Goal: Transaction & Acquisition: Subscribe to service/newsletter

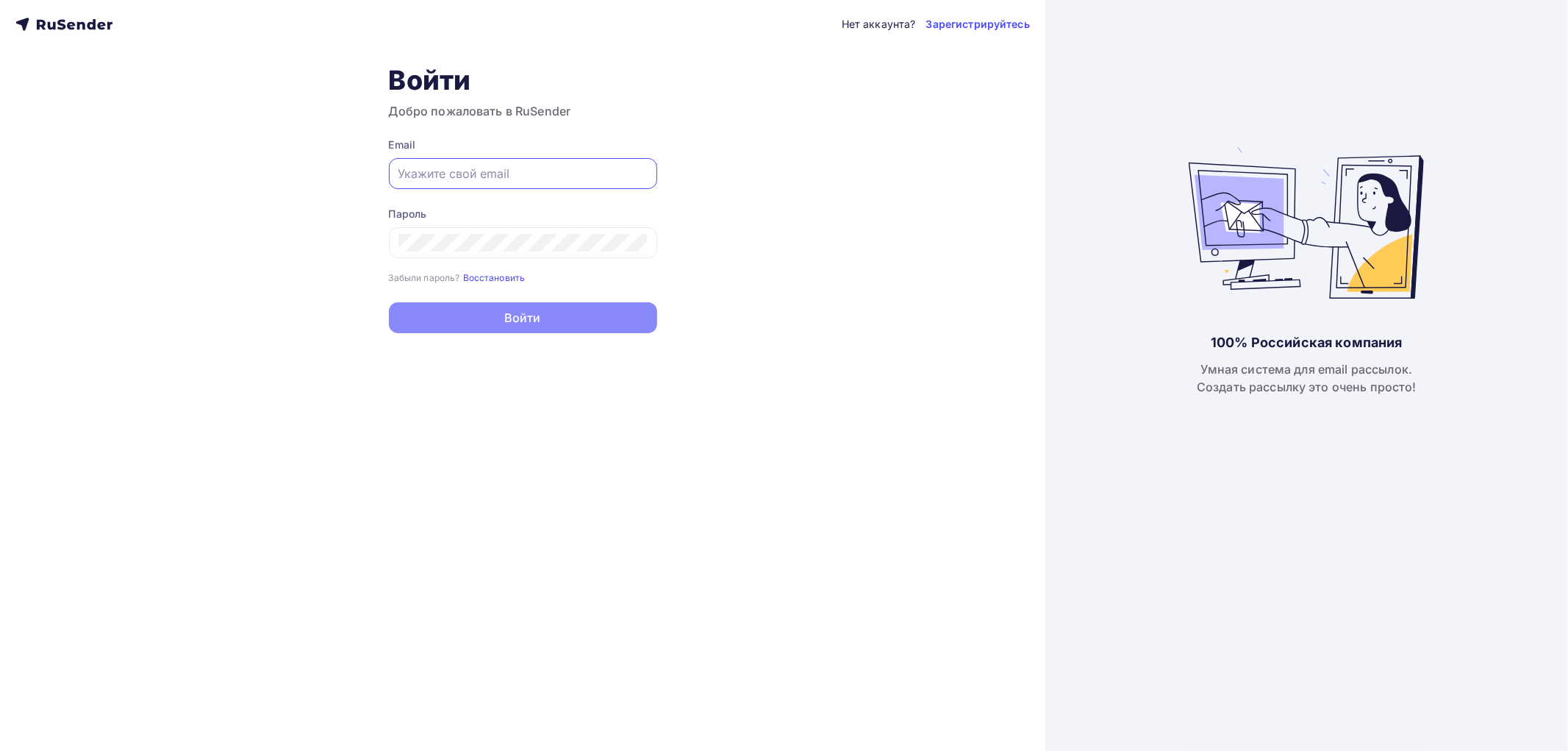
type input "[EMAIL_ADDRESS][DOMAIN_NAME]"
click at [533, 319] on button "Войти" at bounding box center [523, 318] width 268 height 31
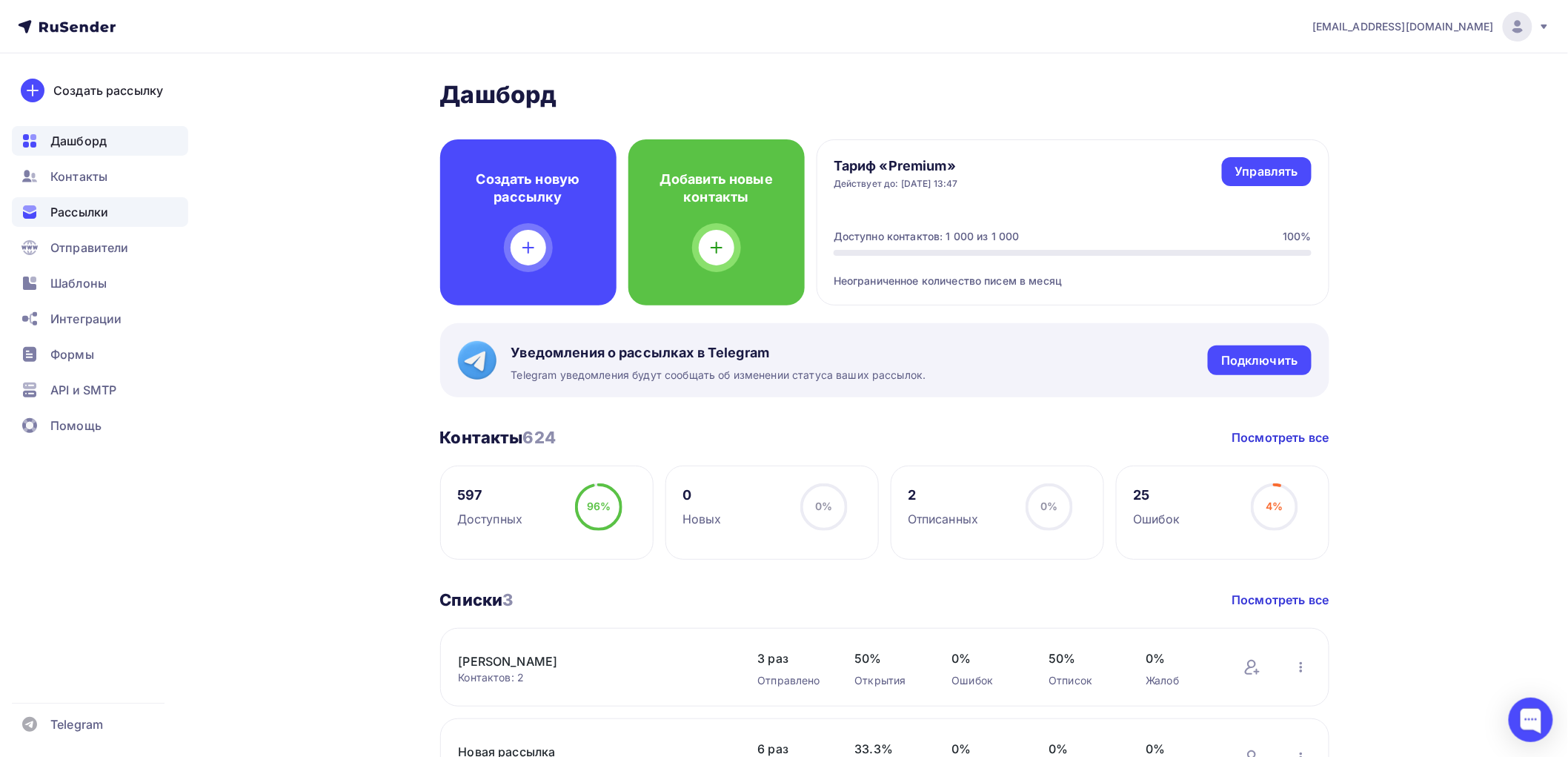
click at [77, 210] on span "Рассылки" at bounding box center [79, 212] width 58 height 18
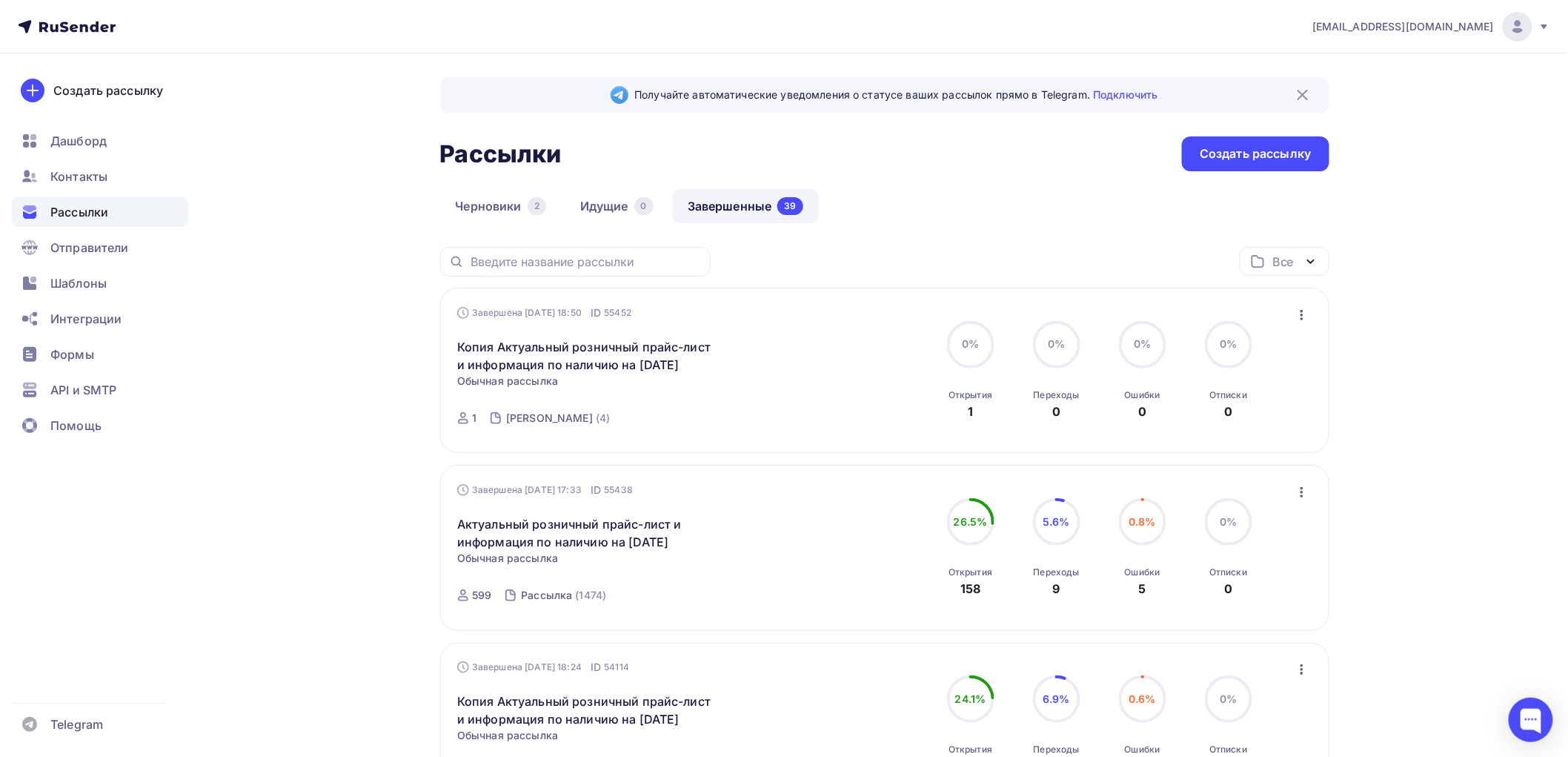
click at [1302, 495] on icon "button" at bounding box center [1301, 492] width 3 height 10
click at [1206, 594] on div "Копировать в новую" at bounding box center [1234, 590] width 152 height 18
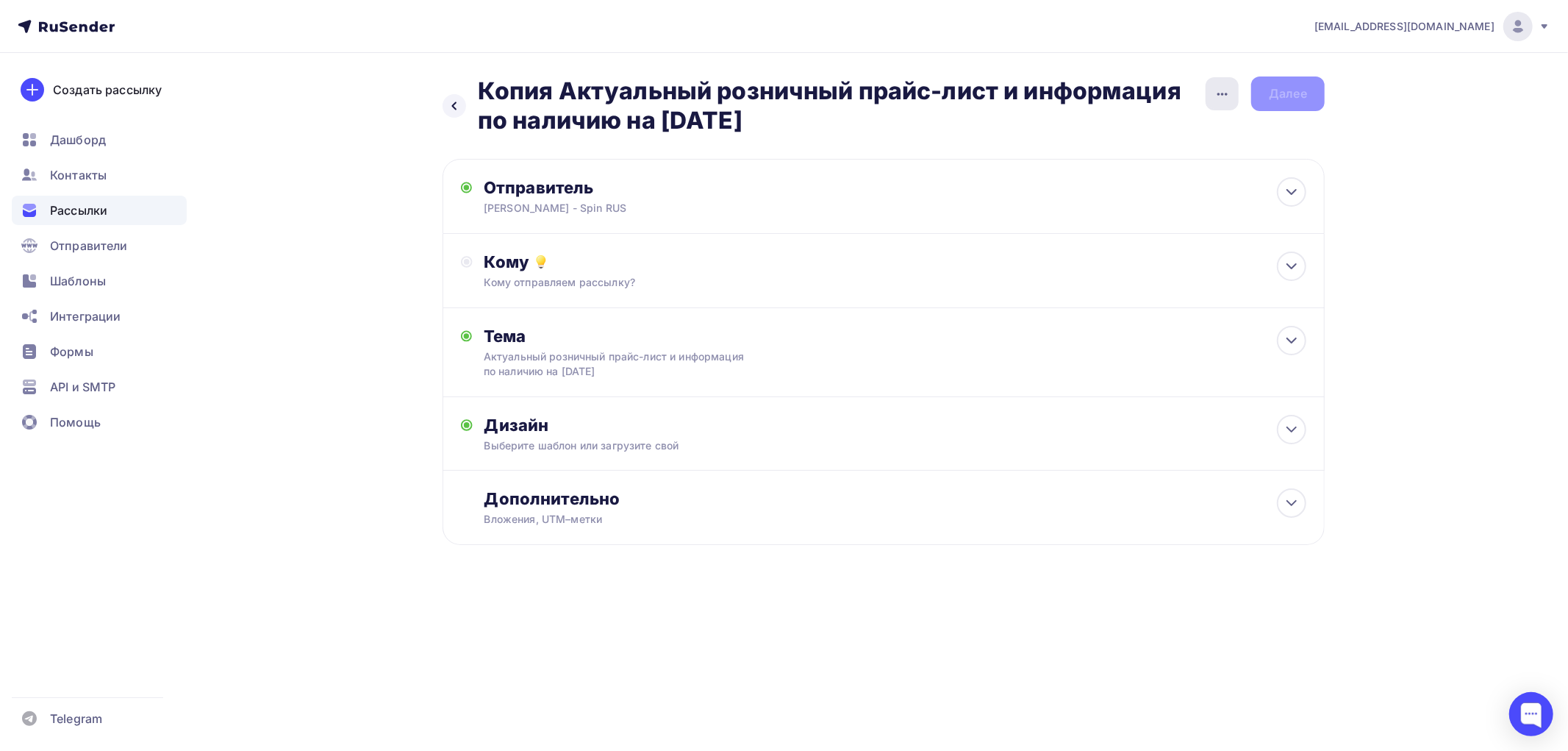
click at [1222, 98] on icon "button" at bounding box center [1223, 94] width 18 height 18
click at [1125, 167] on div "Переименовать рассылку" at bounding box center [1144, 169] width 182 height 18
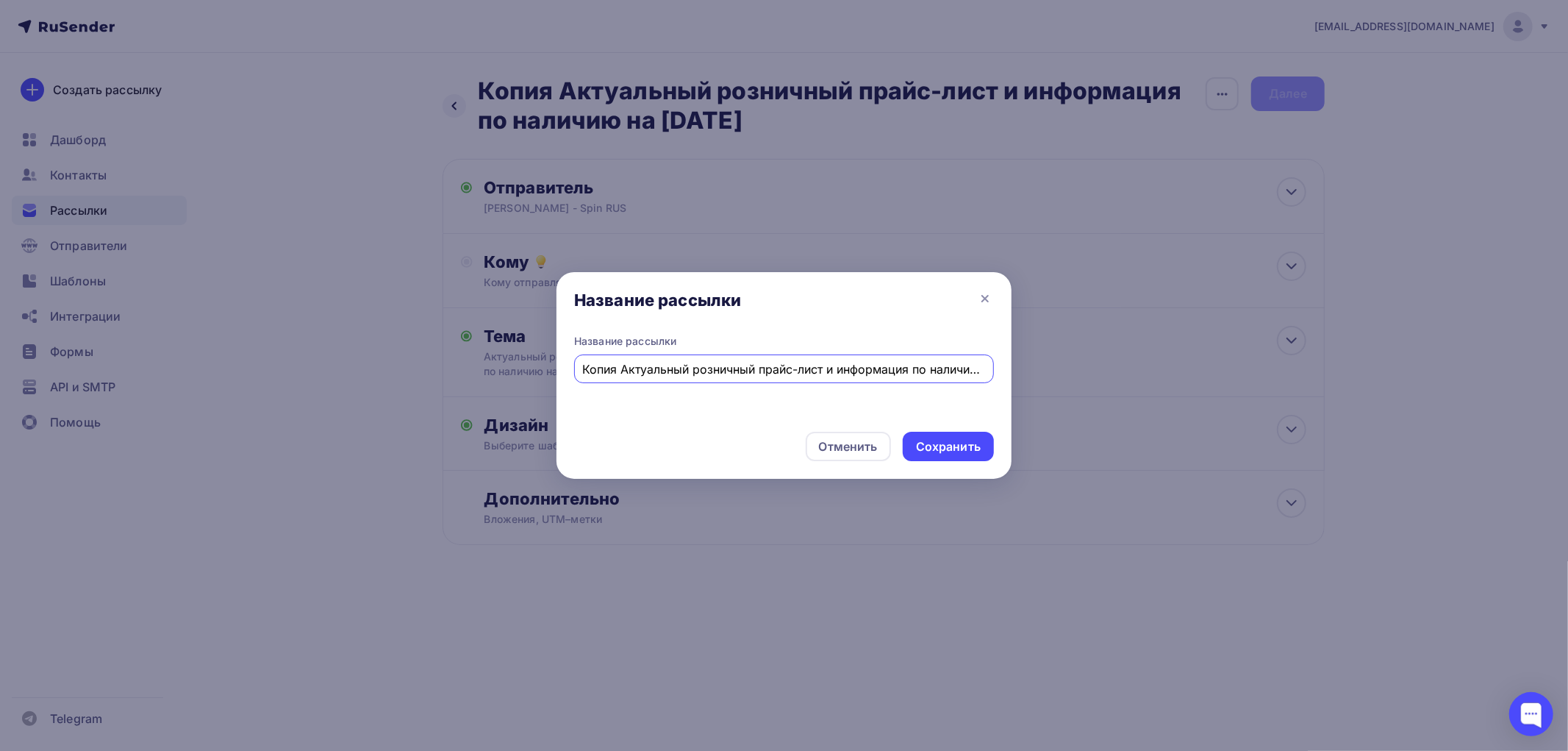
drag, startPoint x: 608, startPoint y: 367, endPoint x: 490, endPoint y: 363, distance: 118.1
click at [490, 363] on div "Название рассылки Название рассылки Копия Актуальный розничный прайс-лист и инф…" at bounding box center [784, 375] width 1568 height 751
click at [614, 372] on input "Копия Актуальный розничный прайс-лист и информация по наличию на [DATE]" at bounding box center [784, 369] width 403 height 18
drag, startPoint x: 623, startPoint y: 369, endPoint x: 555, endPoint y: 365, distance: 68.1
click at [560, 365] on div "Название рассылки Копия Актуальный розничный прайс-лист и информация по наличию…" at bounding box center [784, 377] width 455 height 86
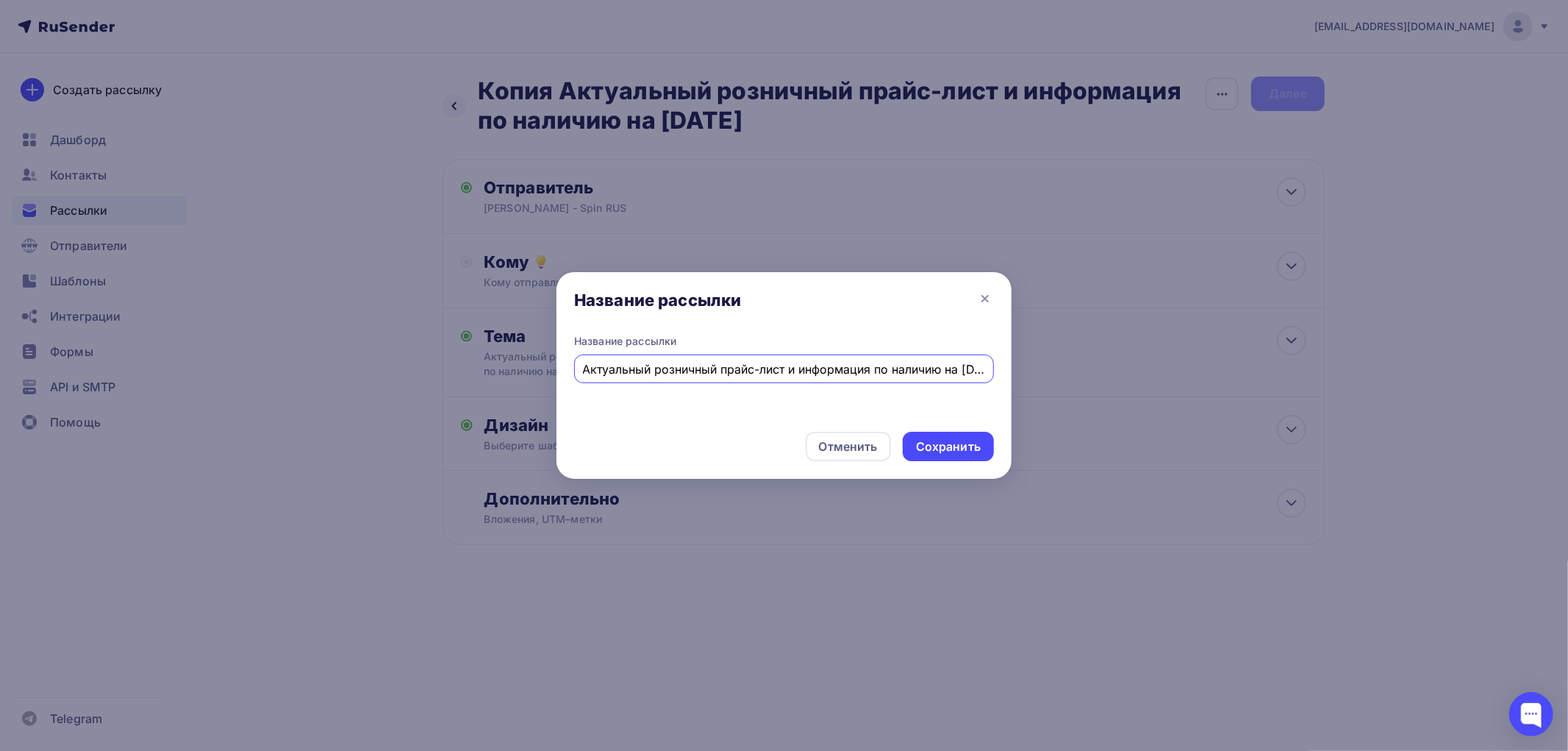
scroll to position [0, 41]
drag, startPoint x: 913, startPoint y: 367, endPoint x: 1089, endPoint y: 372, distance: 176.1
click at [1089, 372] on div "Название рассылки Название рассылки Актуальный розничный прайс-лист и информаци…" at bounding box center [784, 375] width 1568 height 751
drag, startPoint x: 923, startPoint y: 369, endPoint x: 943, endPoint y: 369, distance: 20.0
click at [924, 369] on input "Актуальный розничный прайс-лист и информация по наличию на [DATE]" at bounding box center [784, 369] width 403 height 18
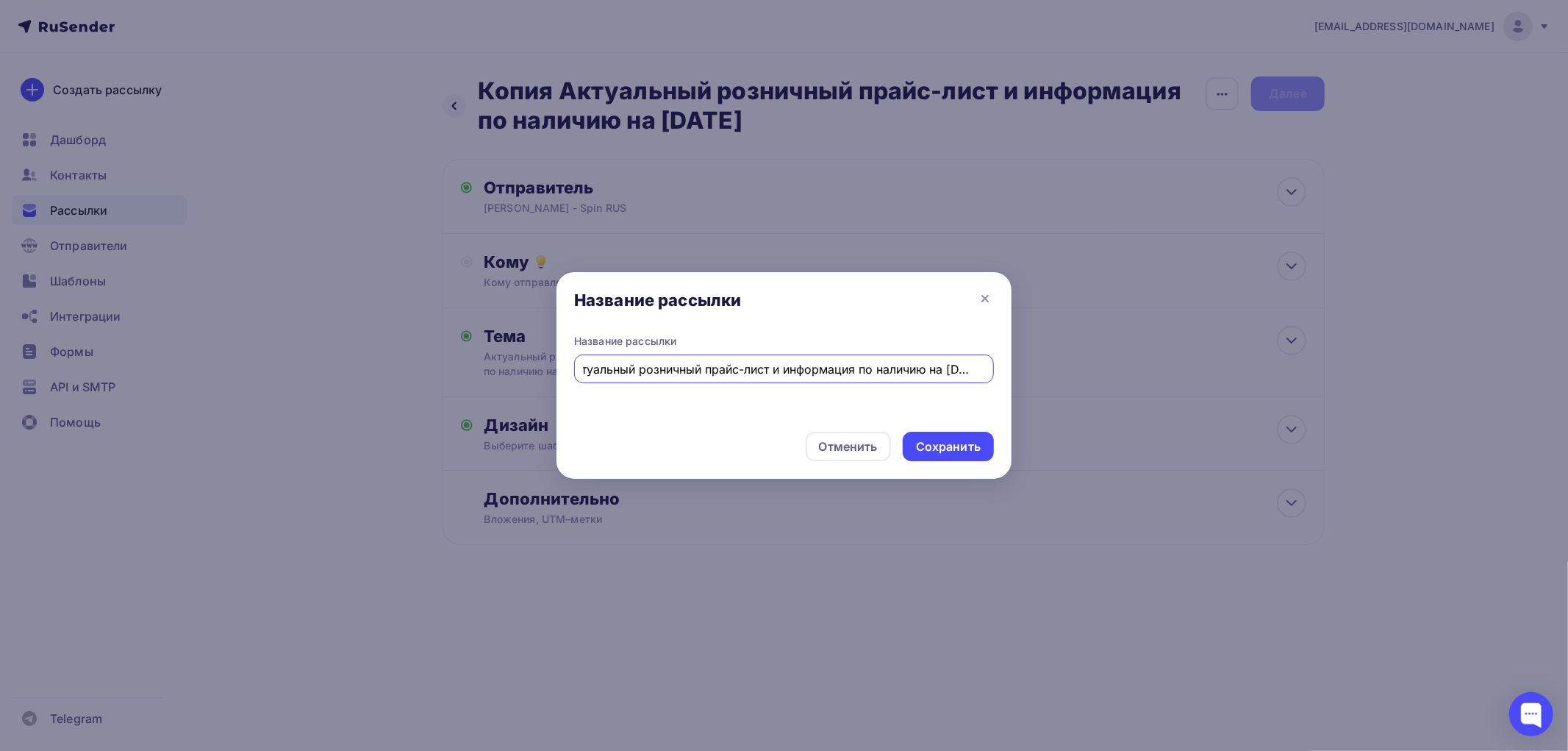
click at [937, 372] on input "Актуальный розничный прайс-лист и информация по наличию на [DATE]" at bounding box center [784, 369] width 403 height 18
click at [923, 367] on input "Актуальный розничный прайс-лист и информация по наличию на [DATE]" at bounding box center [784, 369] width 403 height 18
type input "Актуальный розничный прайс-лист и информация по наличию на [DATE]"
click at [967, 444] on div "Сохранить" at bounding box center [948, 447] width 65 height 17
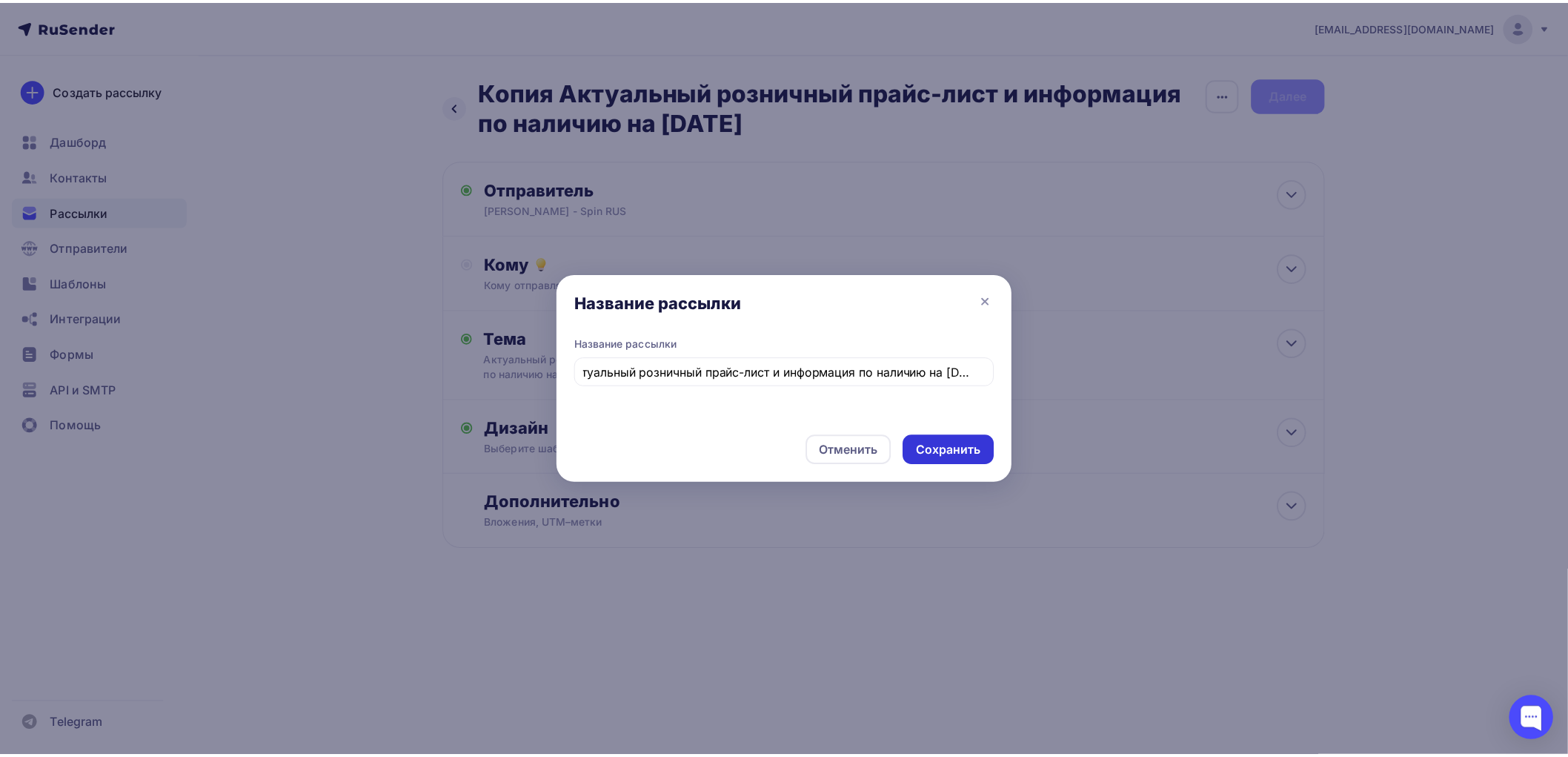
scroll to position [0, 0]
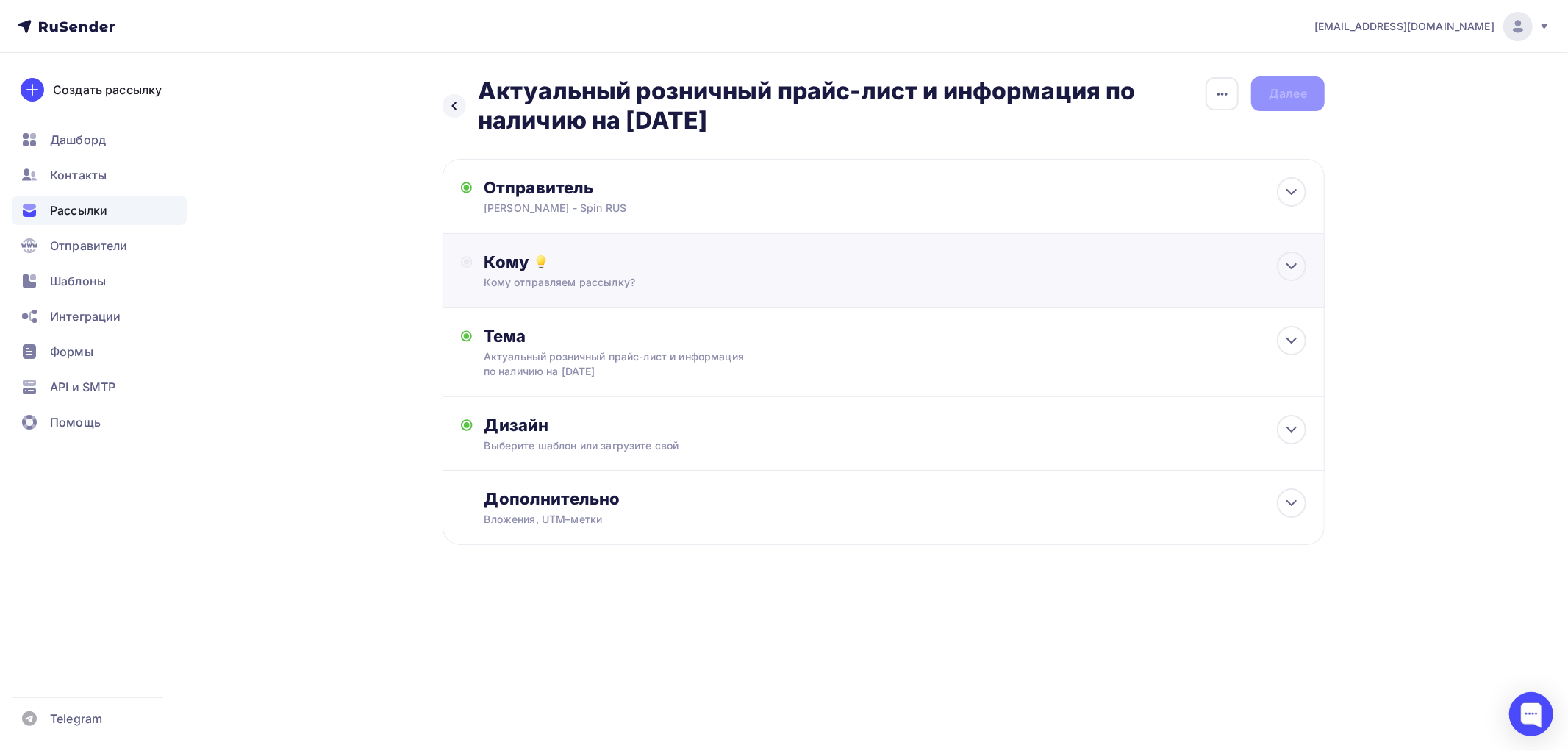
click at [751, 282] on div "Кому отправляем рассылку?" at bounding box center [854, 282] width 741 height 15
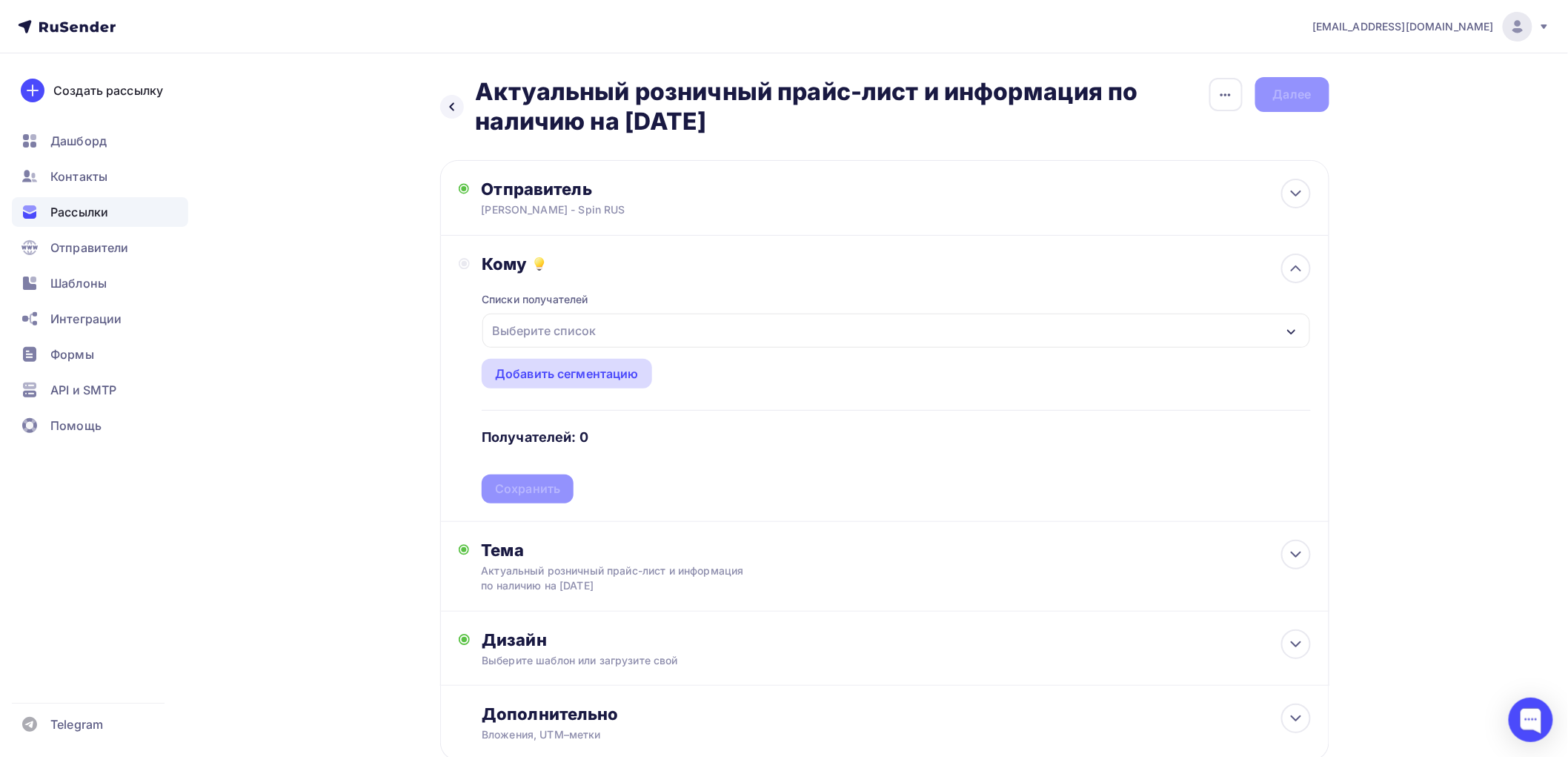
click at [592, 376] on div "Добавить сегментацию" at bounding box center [567, 373] width 144 height 18
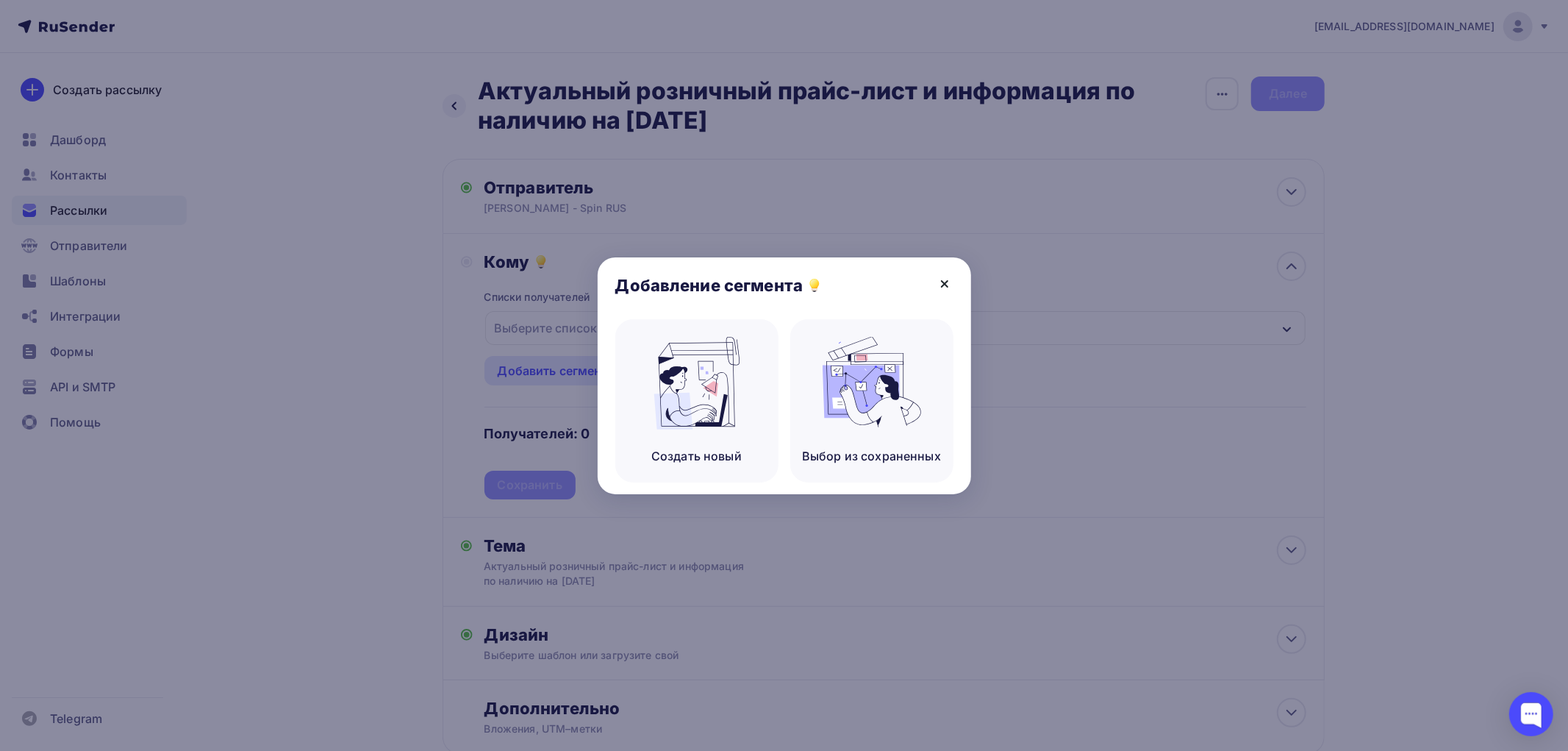
click at [945, 287] on icon at bounding box center [944, 284] width 18 height 18
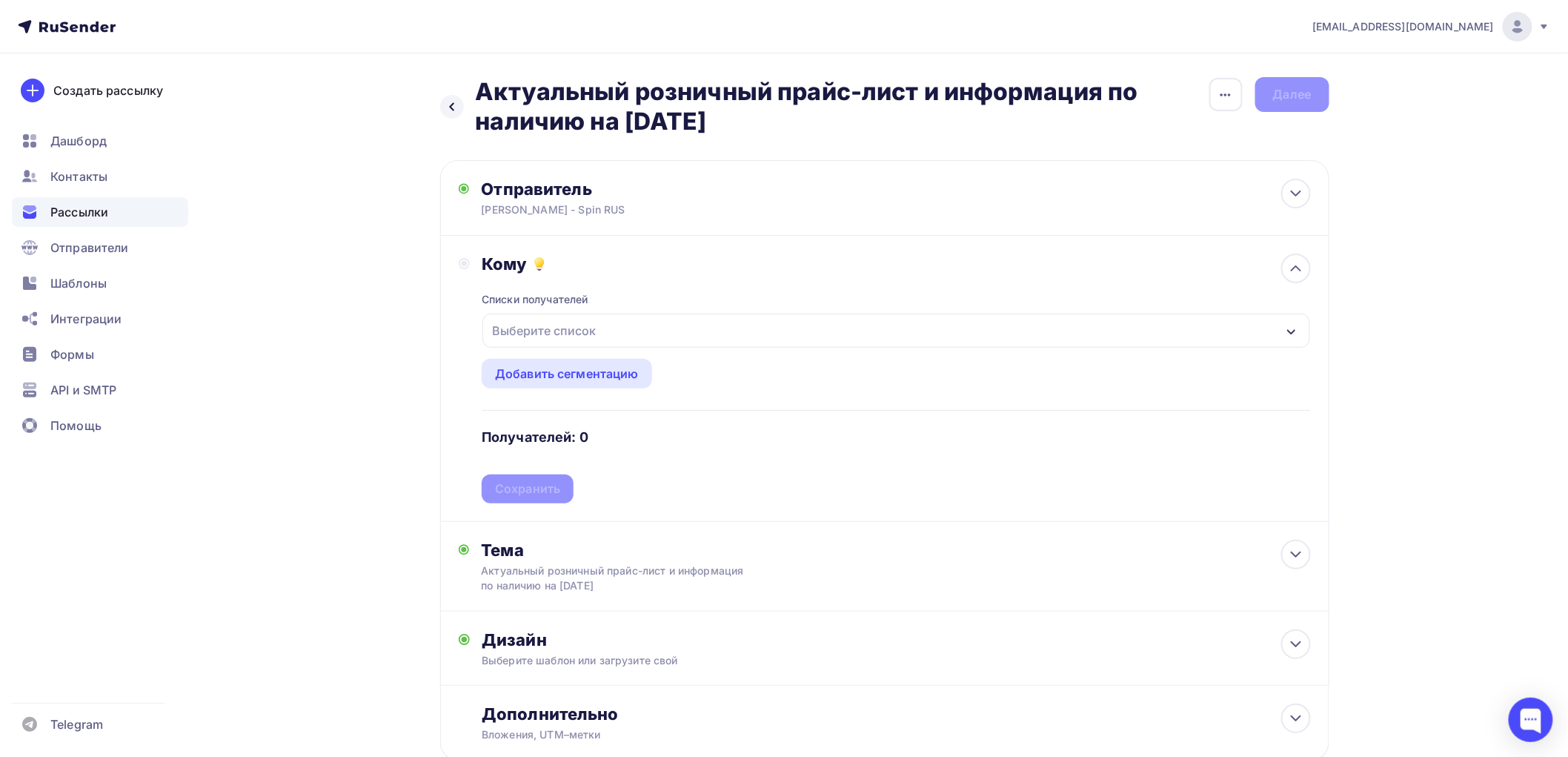
click at [1295, 331] on icon "button" at bounding box center [1292, 332] width 12 height 12
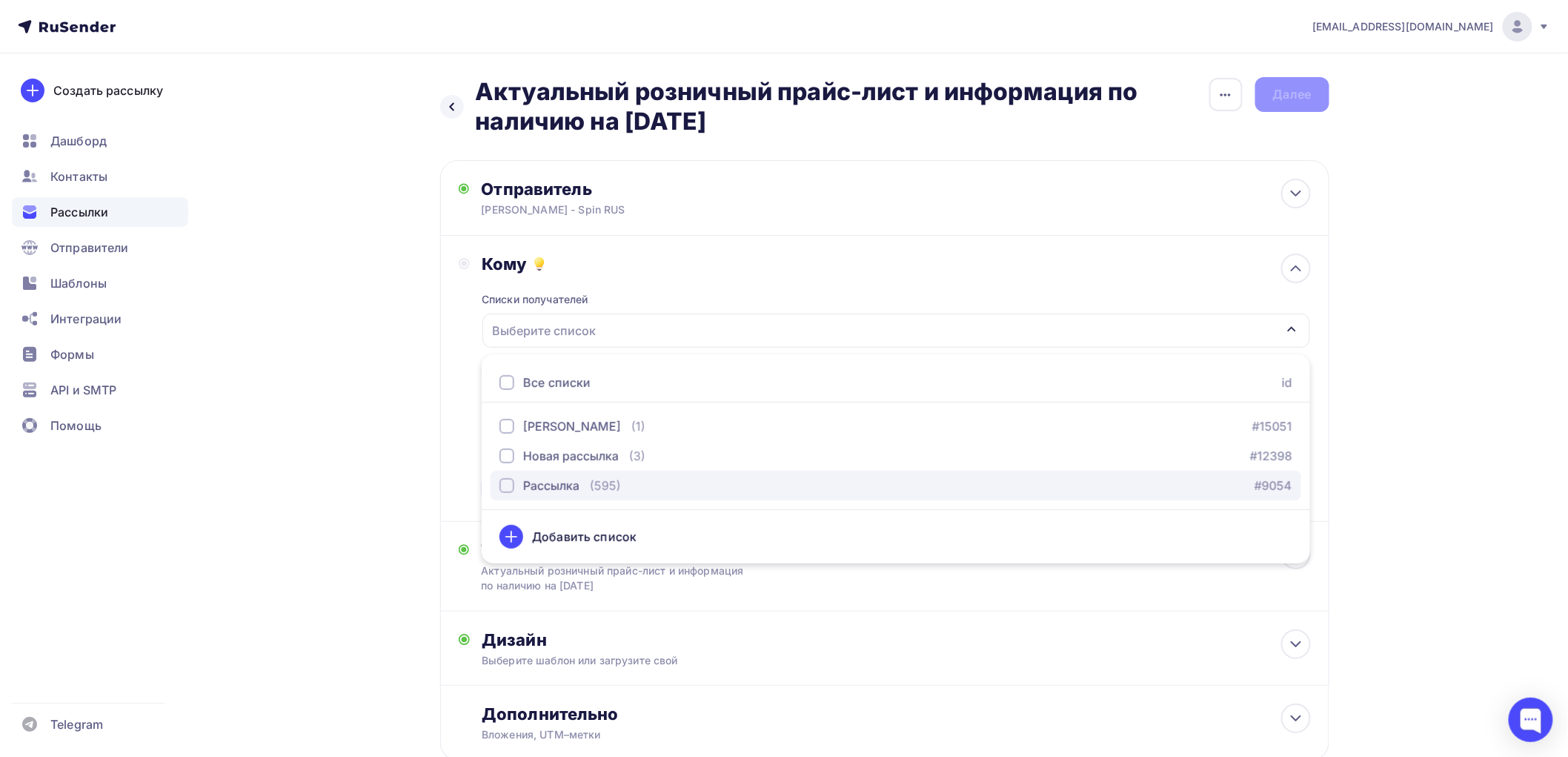
click at [557, 487] on div "Рассылка" at bounding box center [551, 485] width 56 height 18
click at [1404, 413] on div "[EMAIL_ADDRESS][DOMAIN_NAME] Аккаунт Тарифы Выйти Создать рассылку [GEOGRAPHIC_…" at bounding box center [784, 428] width 1568 height 856
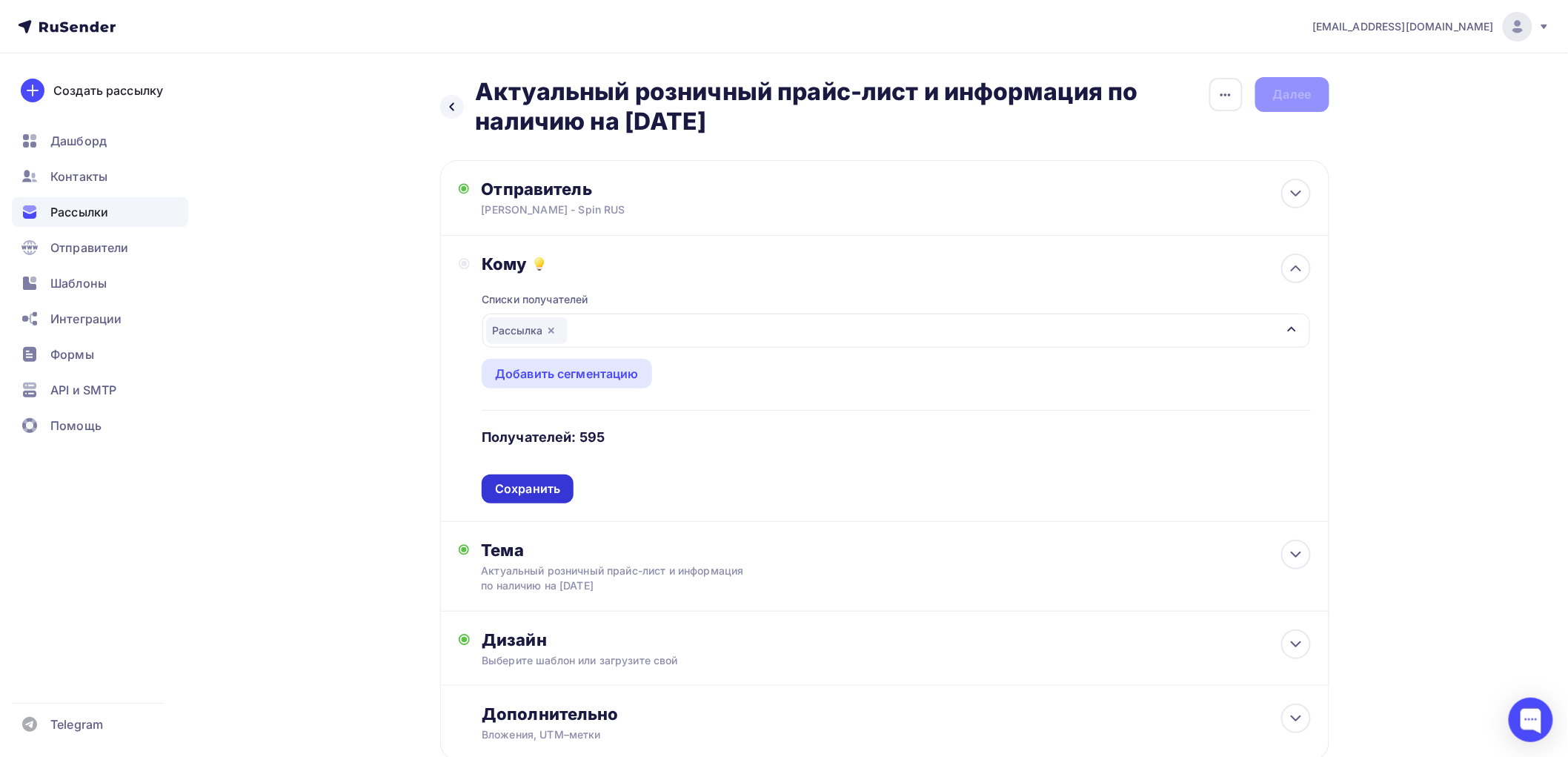
click at [549, 486] on div "Сохранить" at bounding box center [528, 489] width 65 height 17
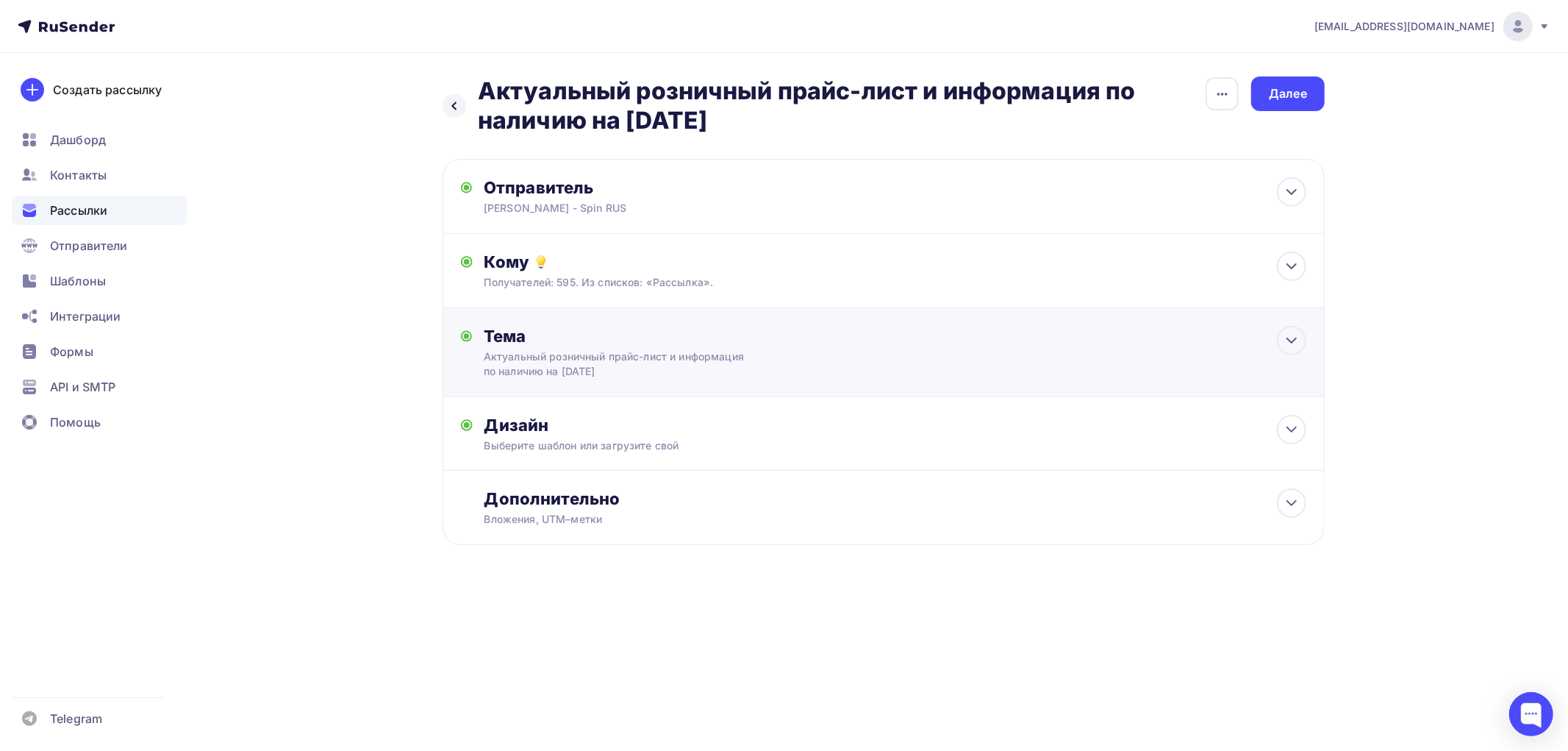
click at [741, 351] on div "Актуальный розничный прайс-лист и информация по наличию на [DATE]" at bounding box center [614, 364] width 261 height 29
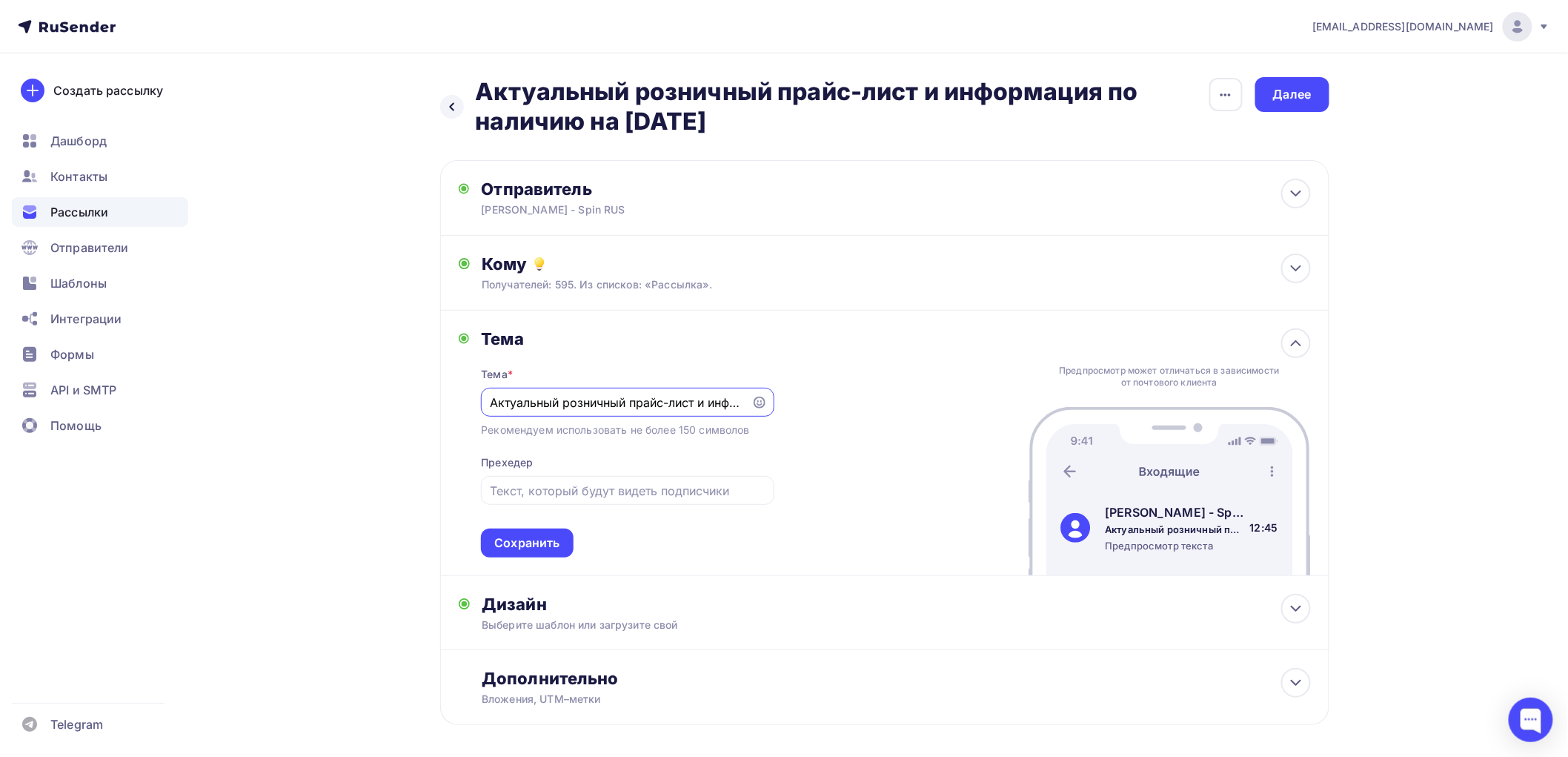
scroll to position [0, 194]
click at [683, 399] on input "Актуальный розничный прайс-лист и информация по наличию на [DATE]" at bounding box center [617, 402] width 253 height 18
type input "Актуальный розничный прайс-лист и информация по наличию на [DATE]"
click at [902, 475] on div "Тема Тема * Актуальный розничный прайс-лист и информация по наличию на [DATE] Р…" at bounding box center [884, 444] width 889 height 265
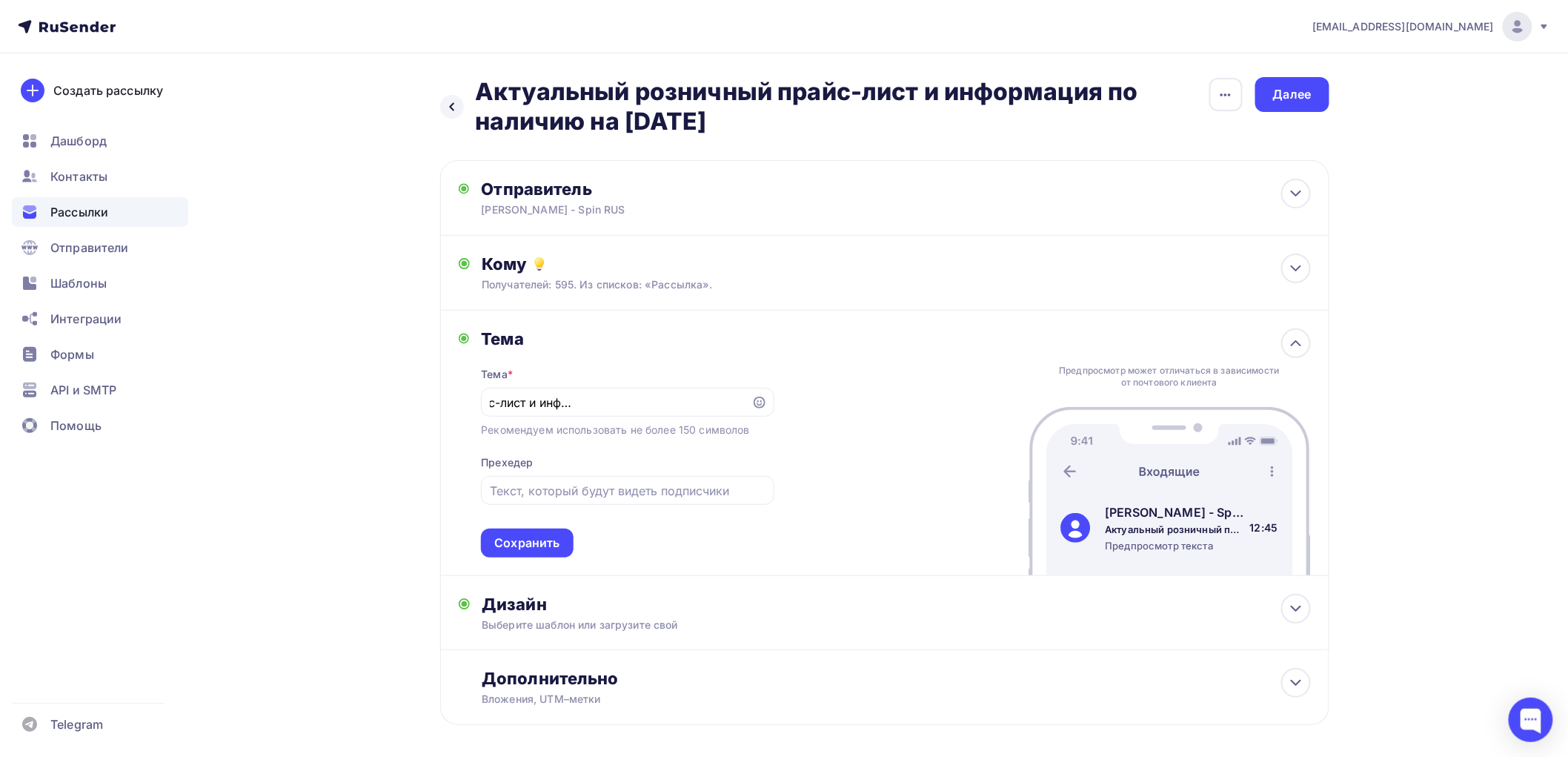
scroll to position [0, 0]
click at [545, 546] on div "Сохранить" at bounding box center [527, 543] width 65 height 17
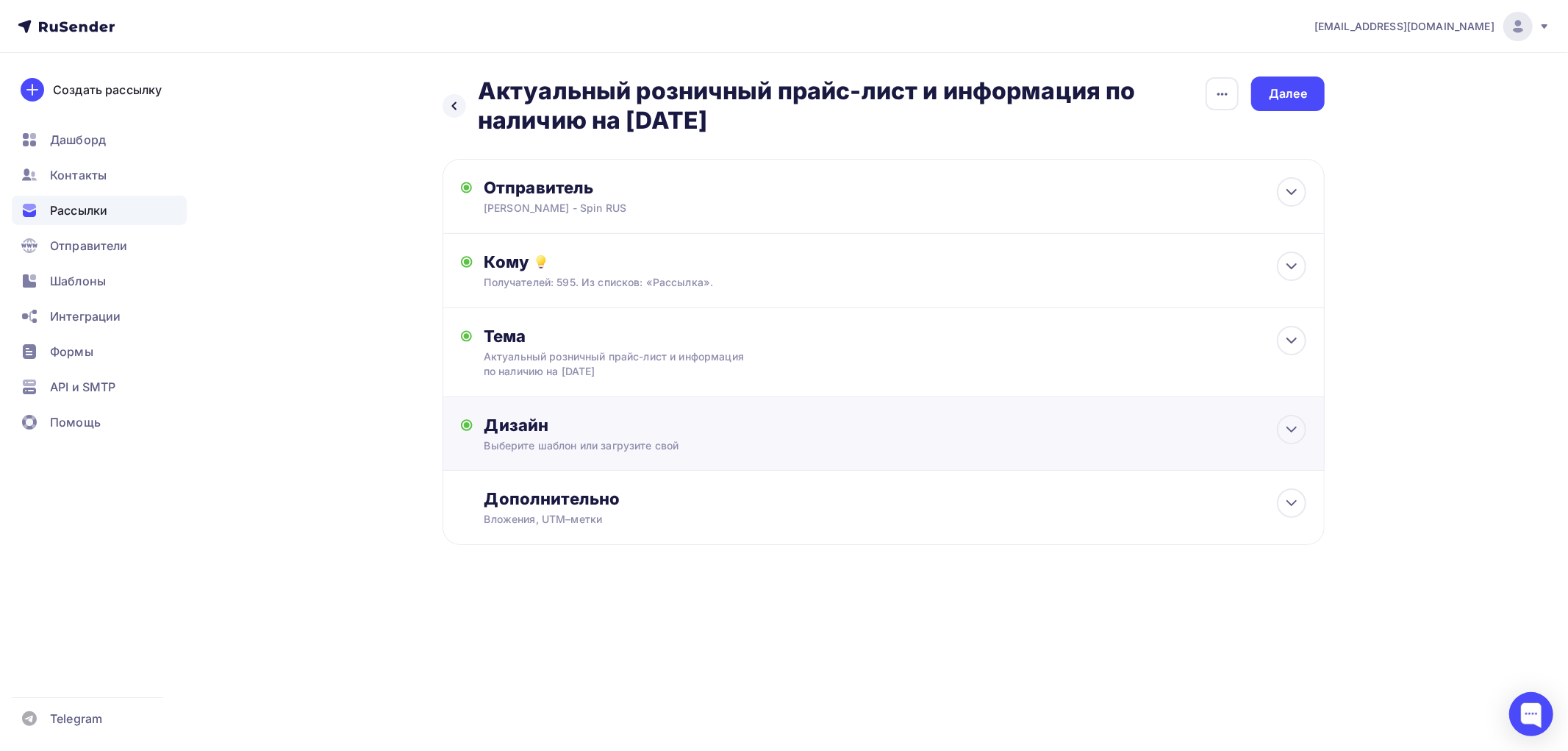
click at [726, 438] on div "Выберите шаблон или загрузите свой" at bounding box center [854, 445] width 741 height 15
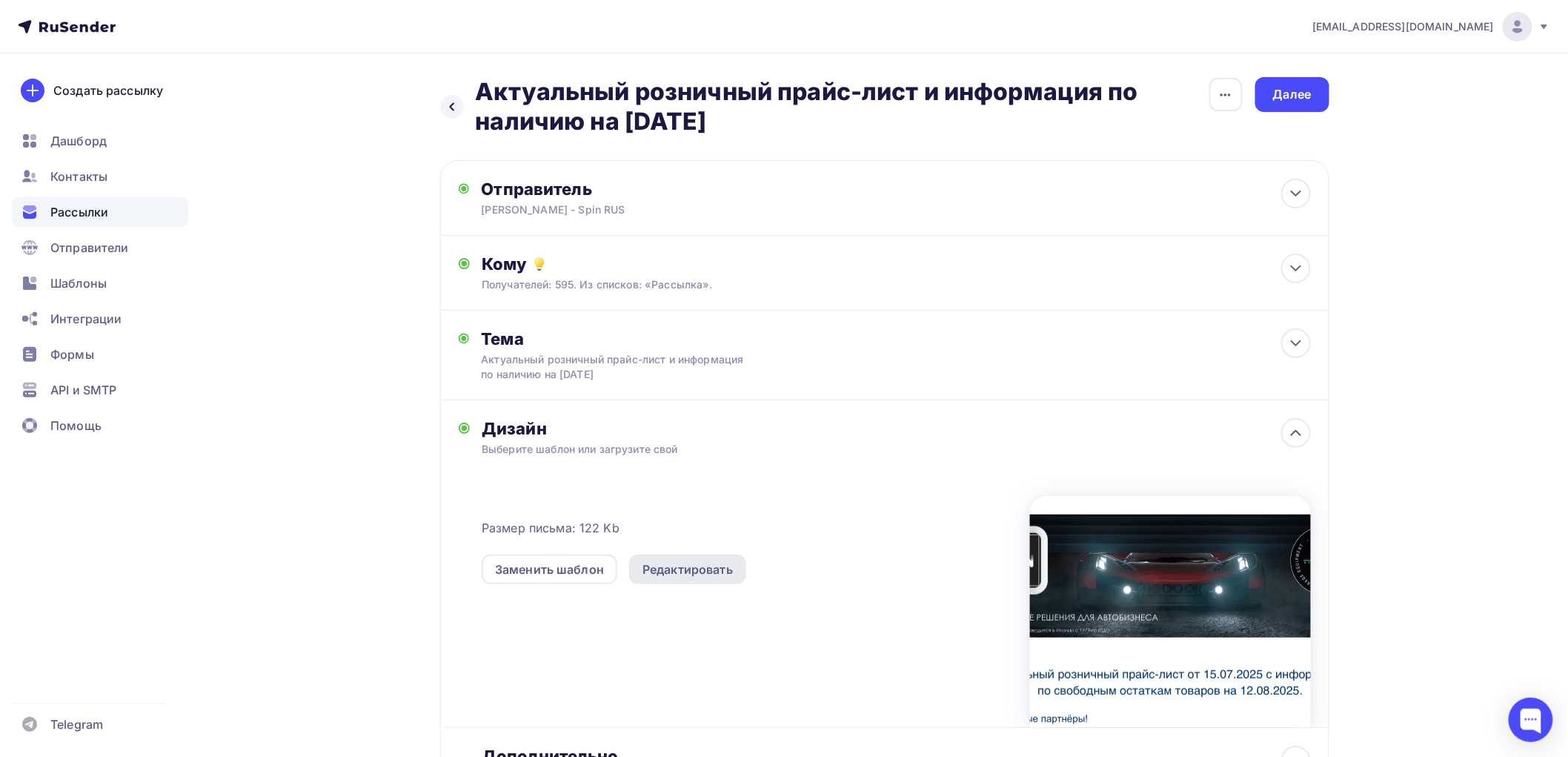
click at [689, 572] on div "Редактировать" at bounding box center [687, 569] width 90 height 18
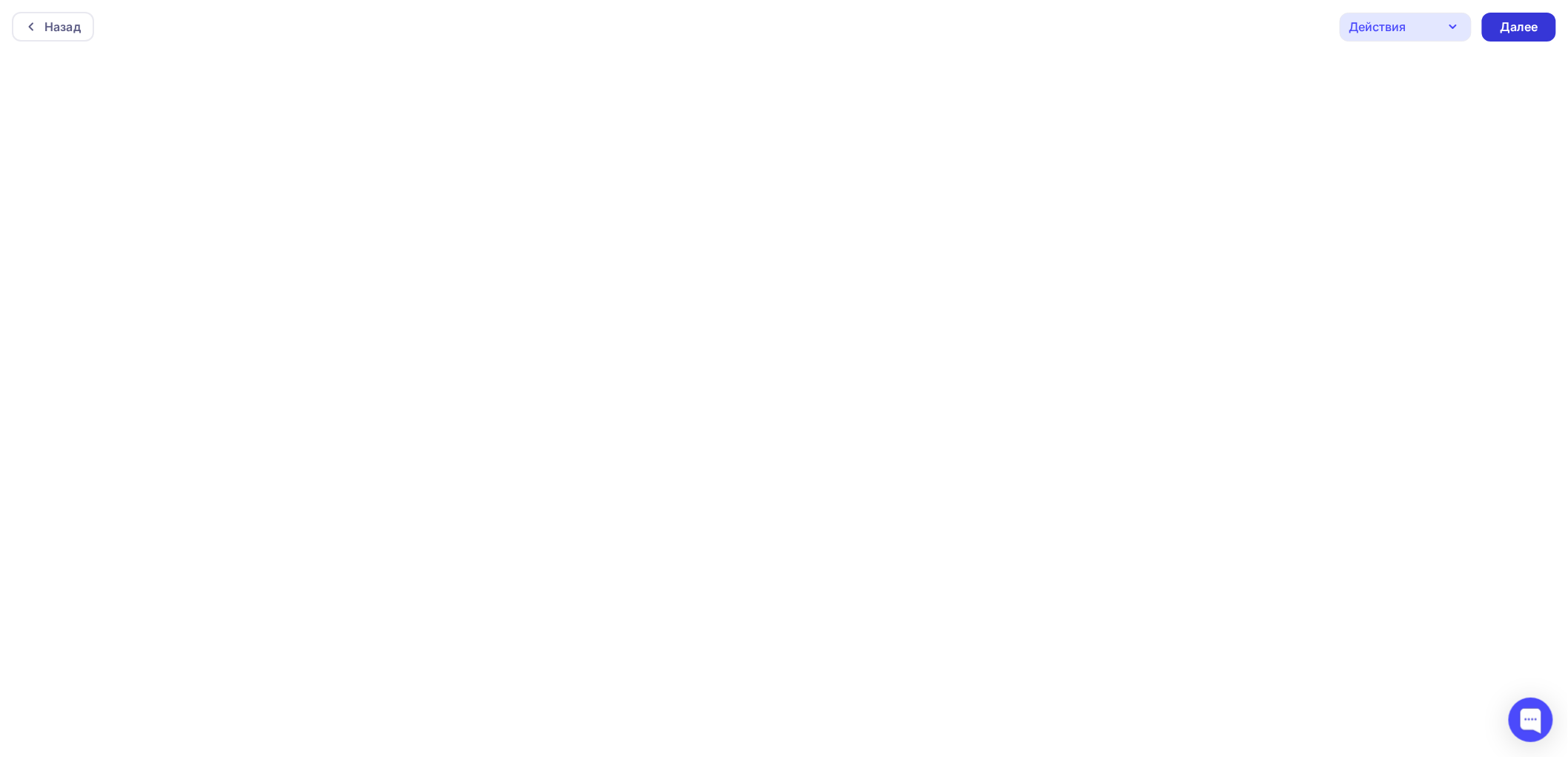
click at [1514, 29] on div "Далее" at bounding box center [1519, 28] width 39 height 17
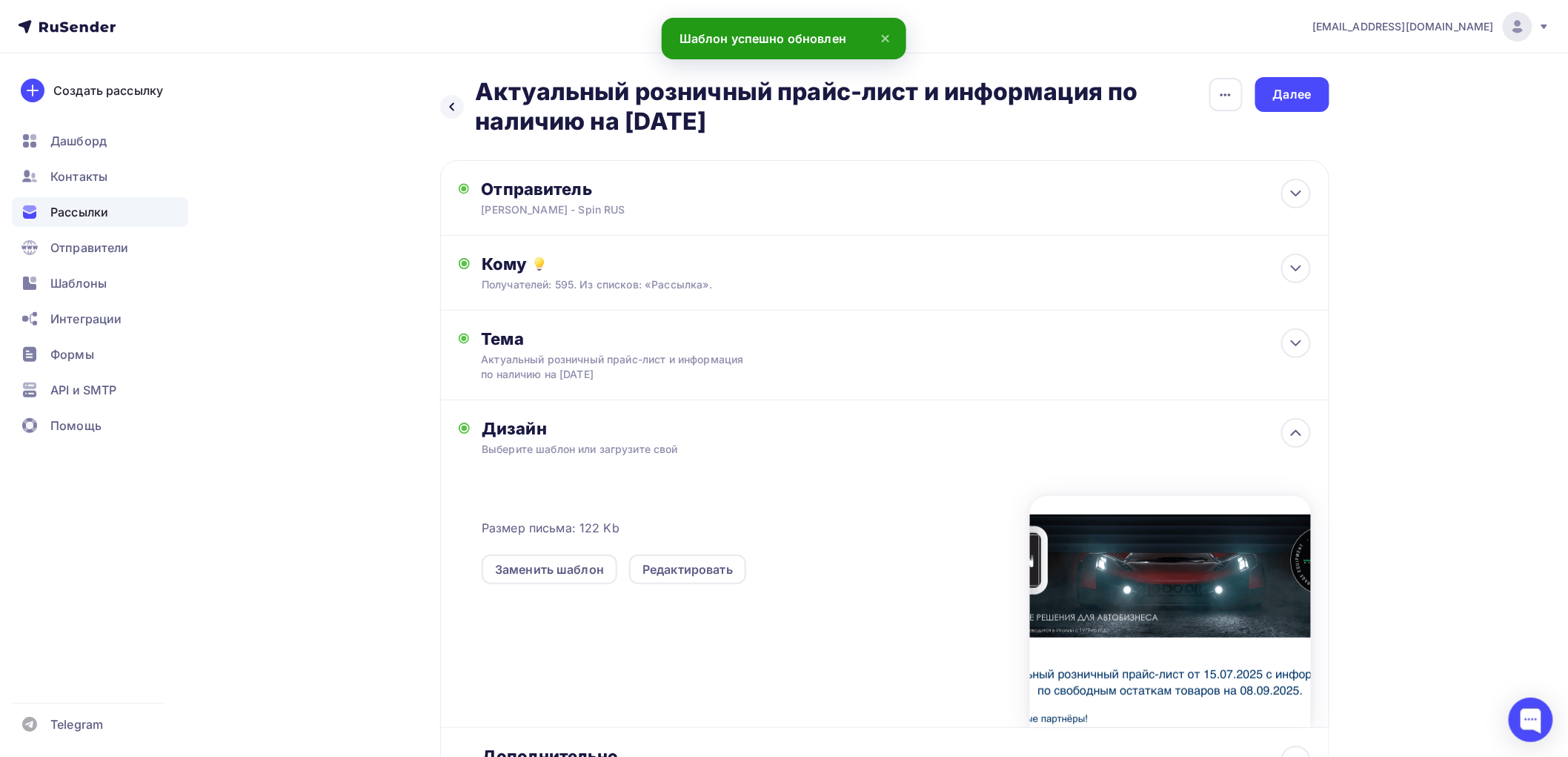
scroll to position [141, 0]
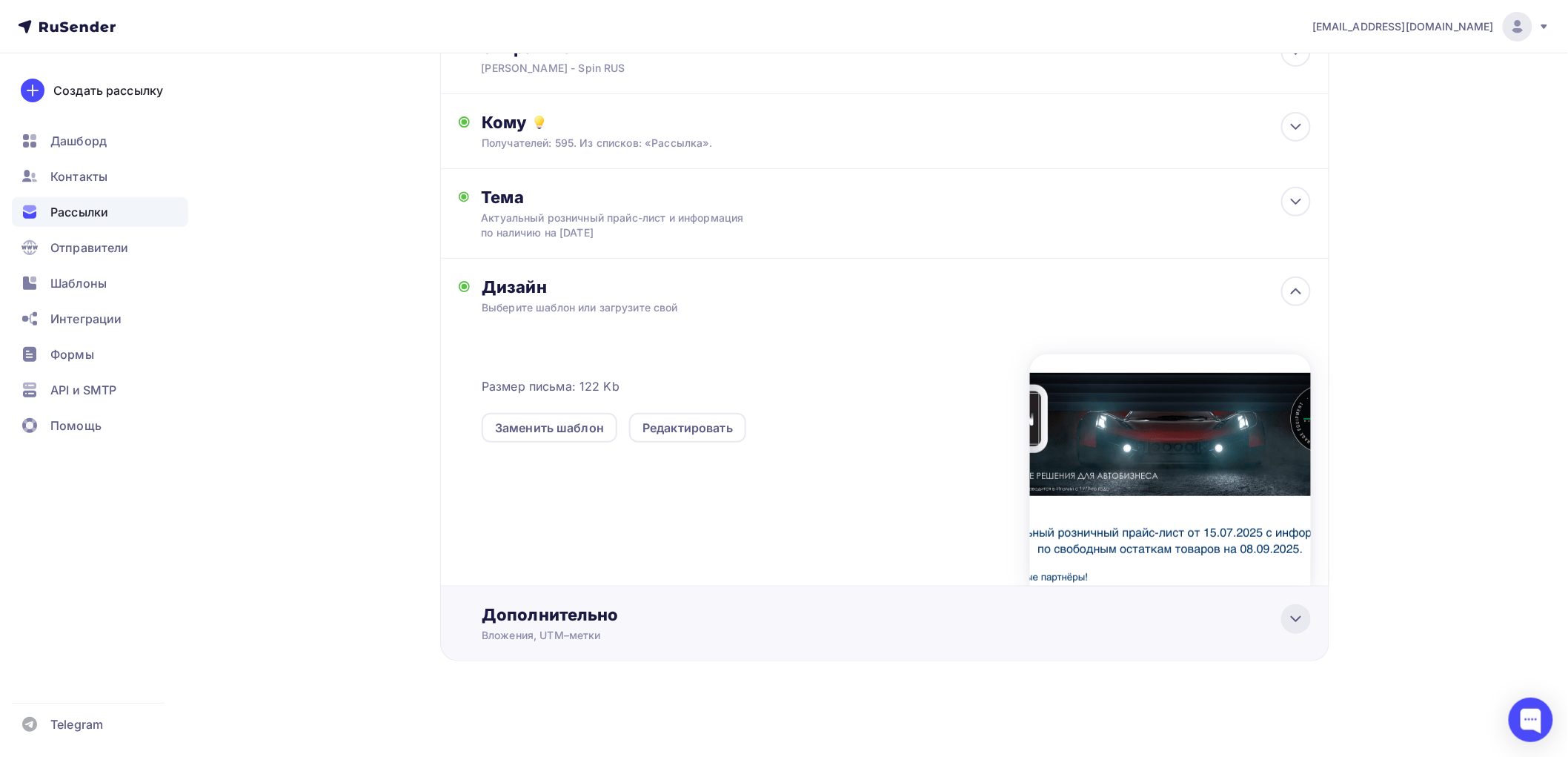
click at [1304, 619] on icon at bounding box center [1296, 618] width 18 height 18
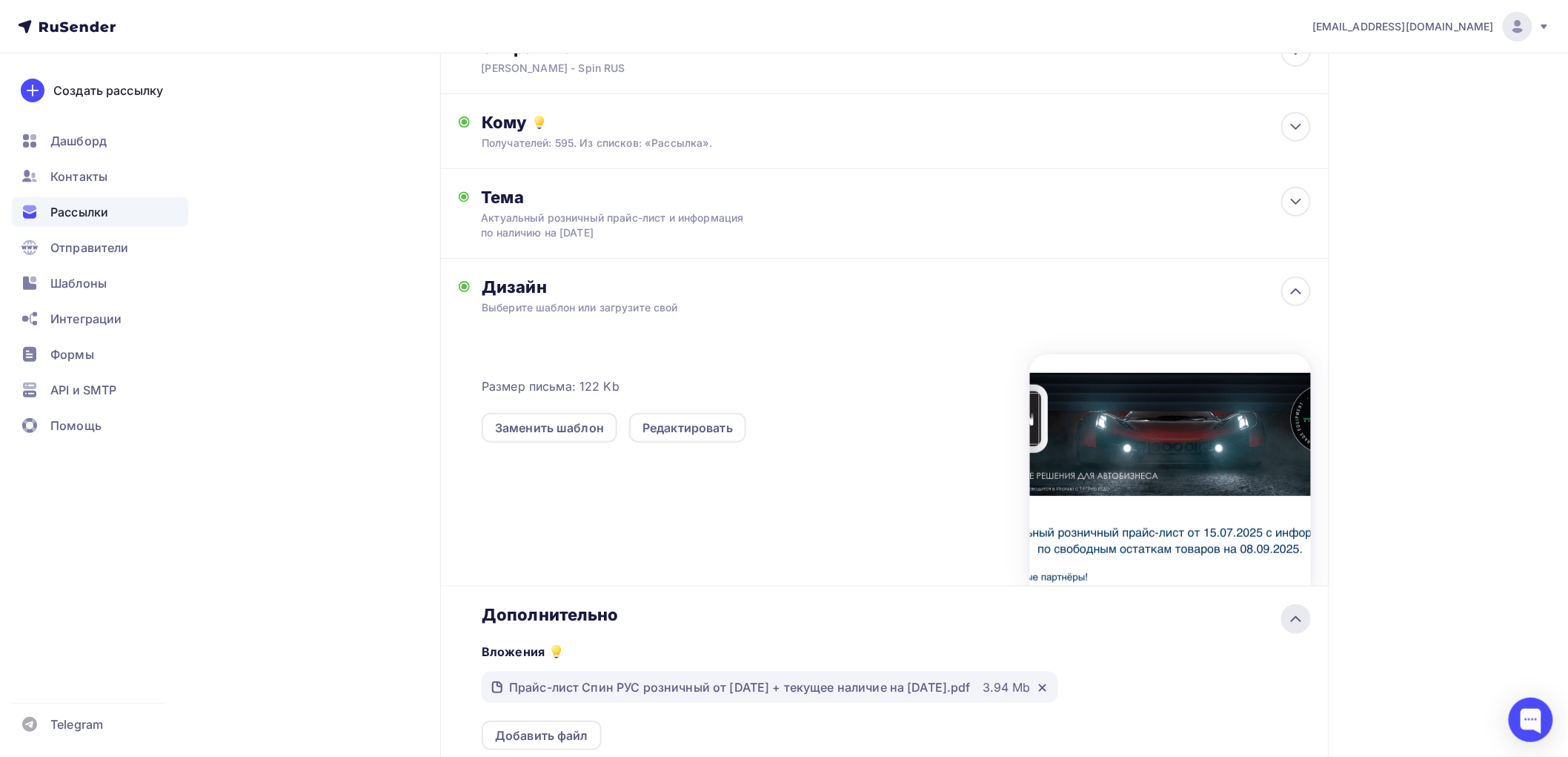
scroll to position [402, 0]
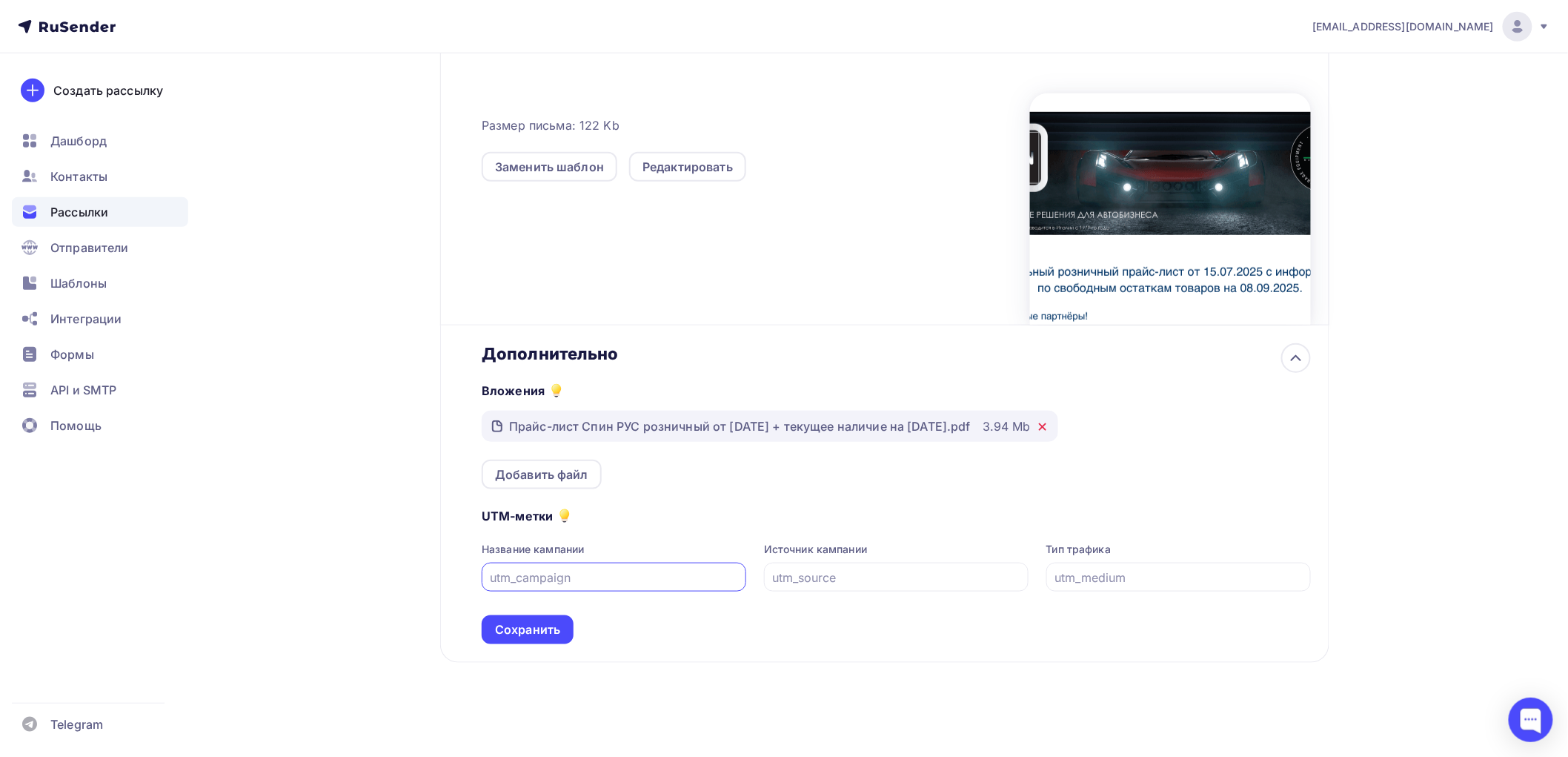
click at [1049, 425] on icon at bounding box center [1043, 427] width 12 height 12
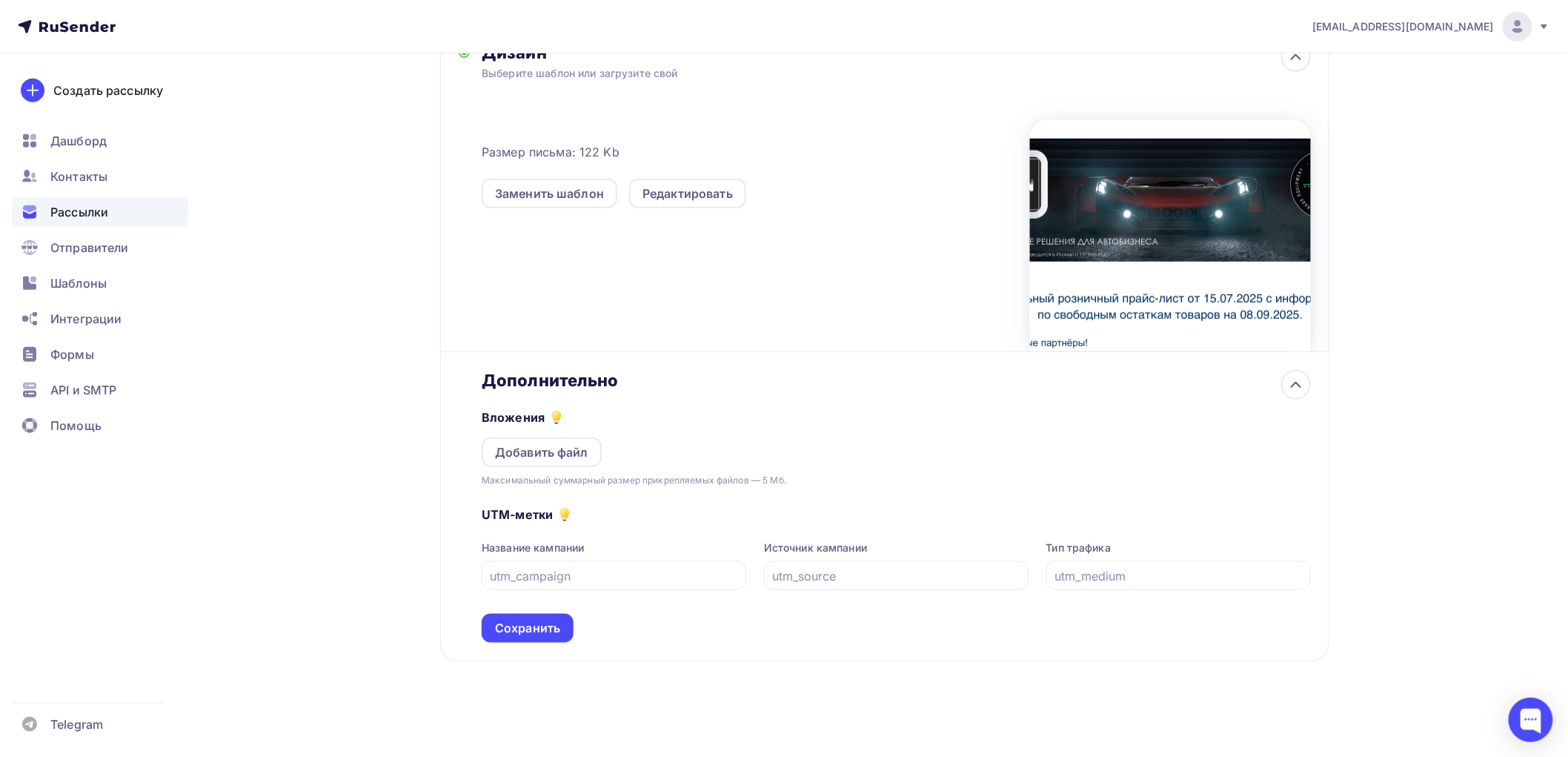
scroll to position [375, 0]
click at [557, 449] on div "Добавить файл" at bounding box center [542, 453] width 93 height 18
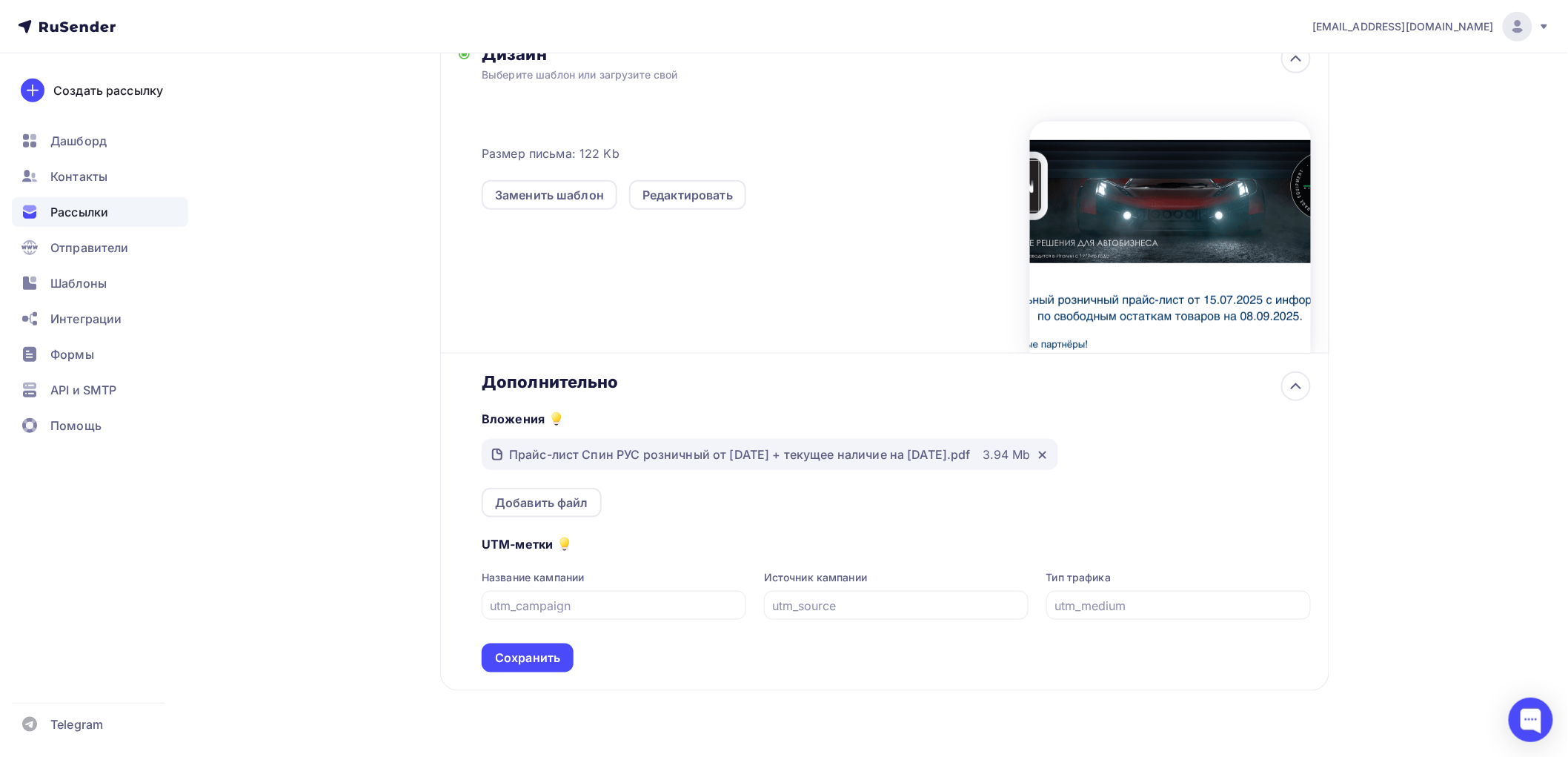
scroll to position [402, 0]
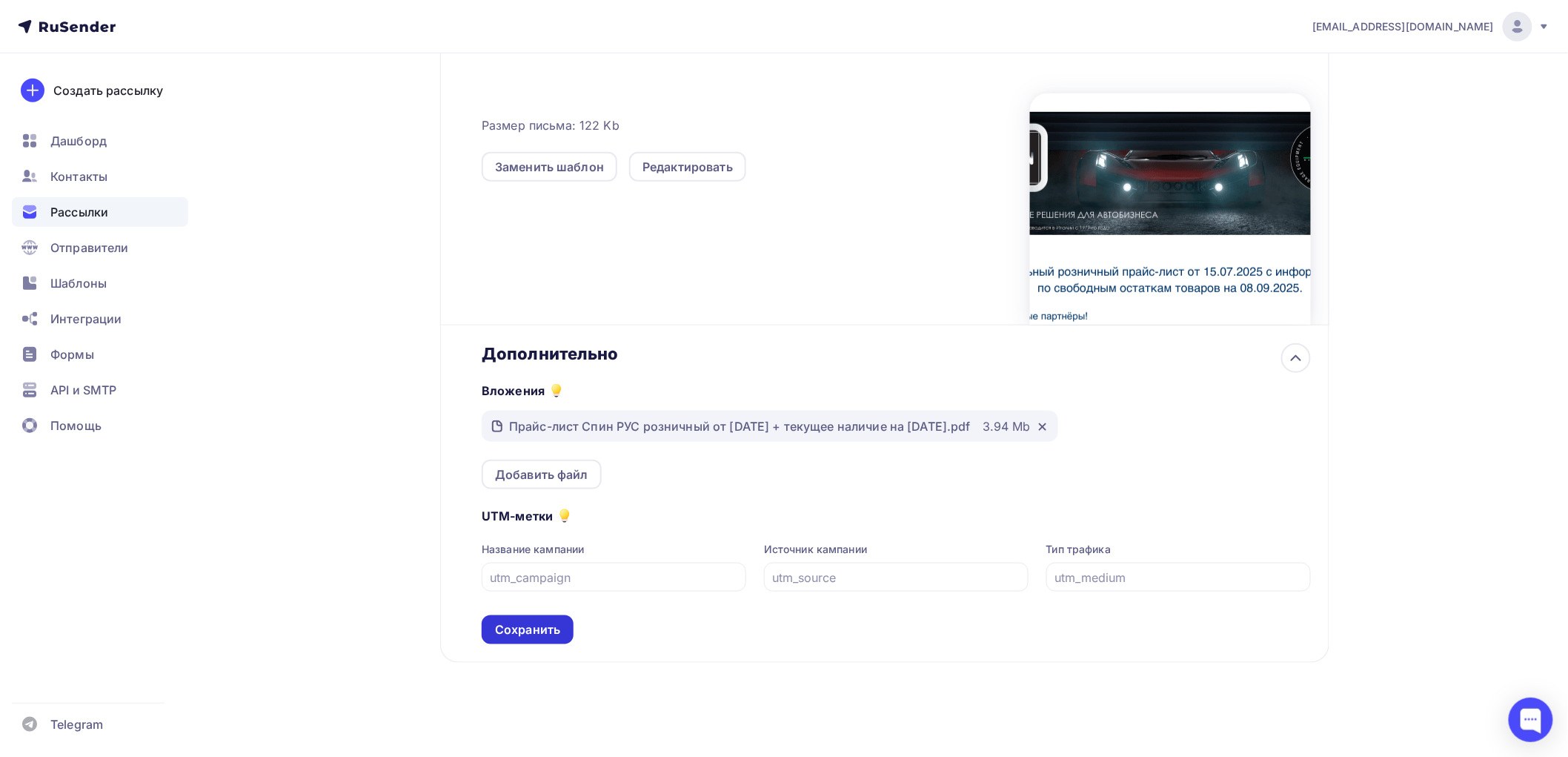
click at [554, 627] on div "Сохранить" at bounding box center [528, 630] width 65 height 17
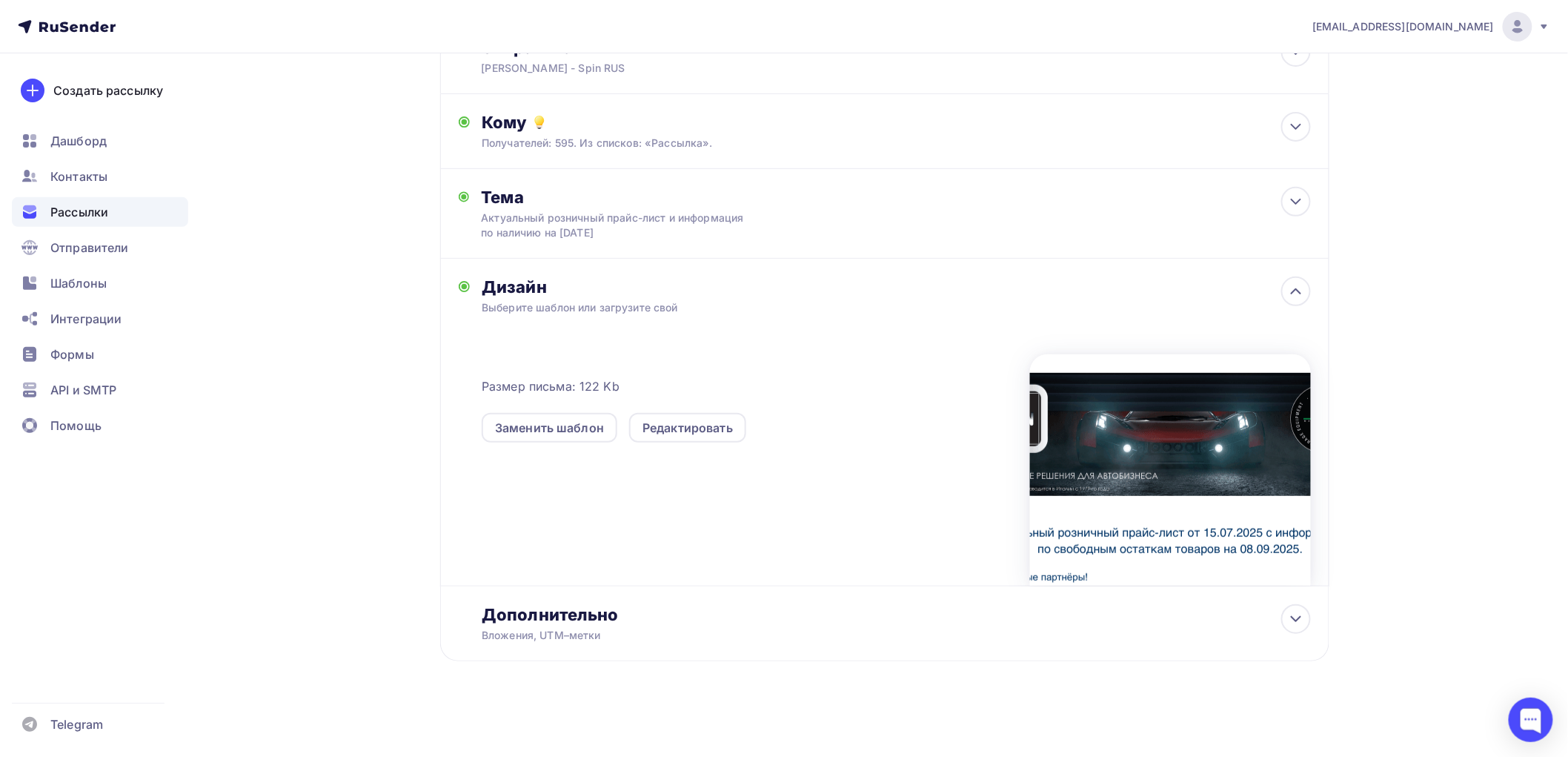
scroll to position [0, 0]
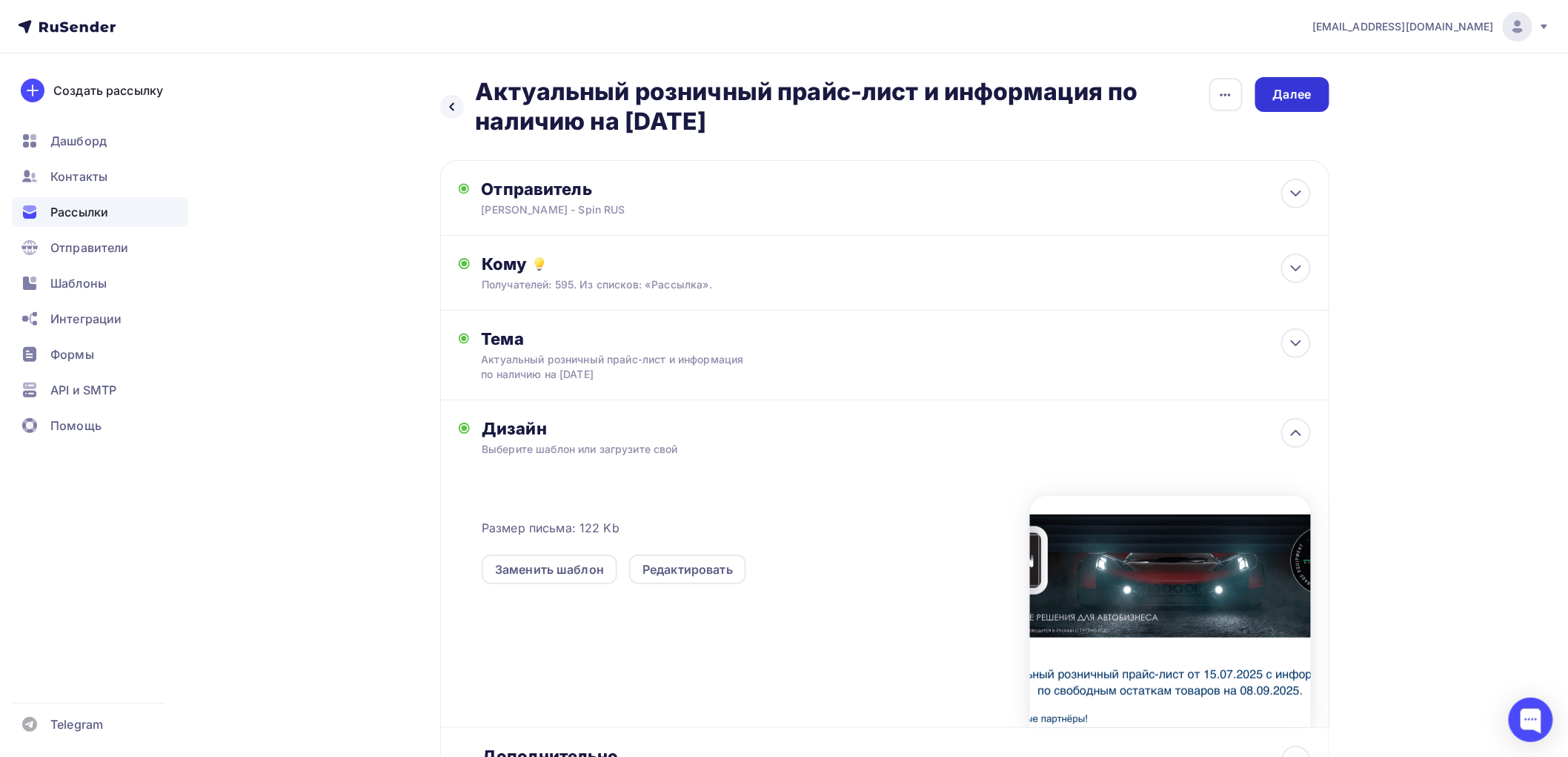
click at [1300, 93] on div "Далее" at bounding box center [1292, 95] width 39 height 17
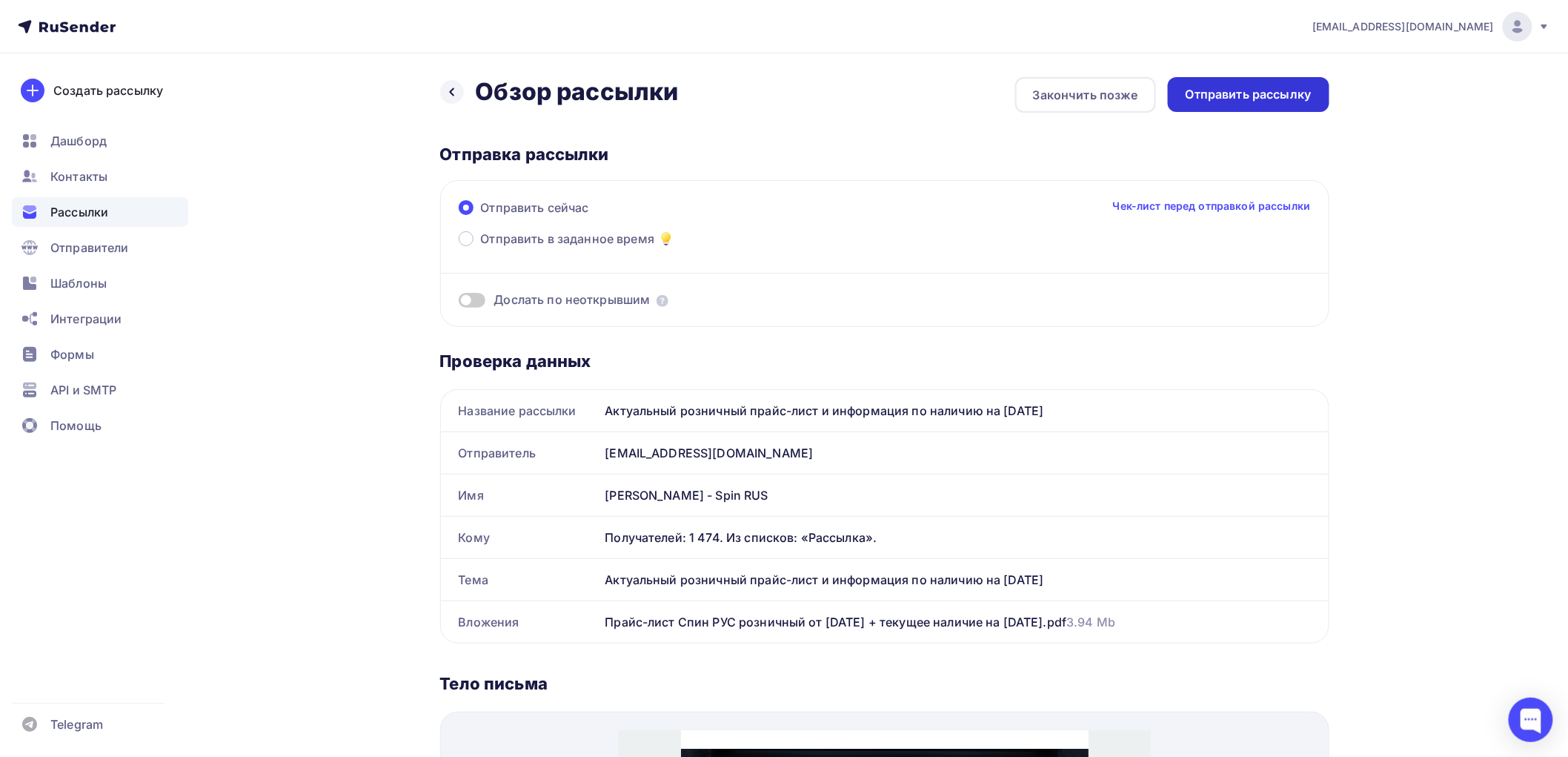
click at [1283, 97] on div "Отправить рассылку" at bounding box center [1249, 95] width 126 height 17
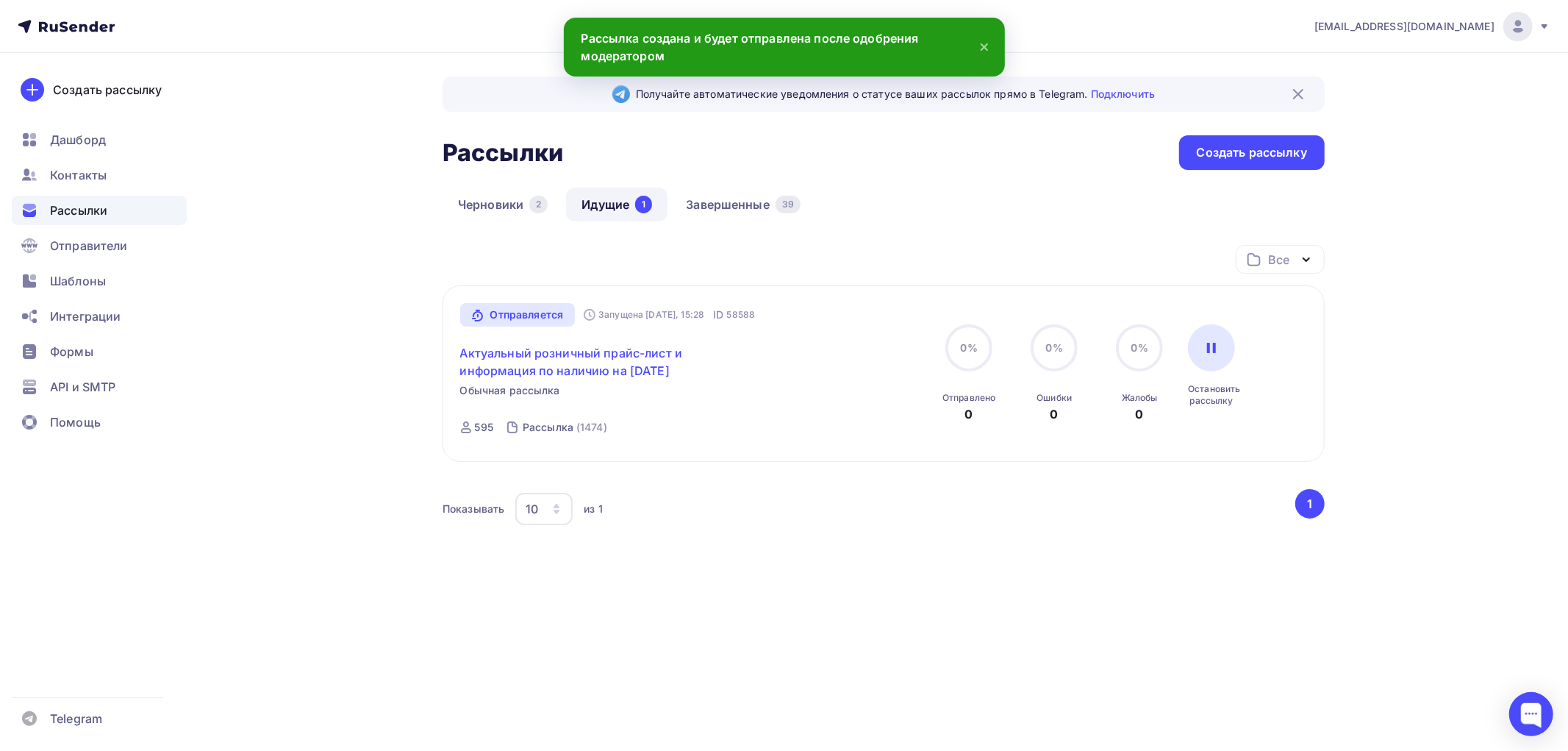
click at [623, 365] on link "Актуальный розничный прайс-лист и информация по наличию на [DATE]" at bounding box center [586, 361] width 252 height 35
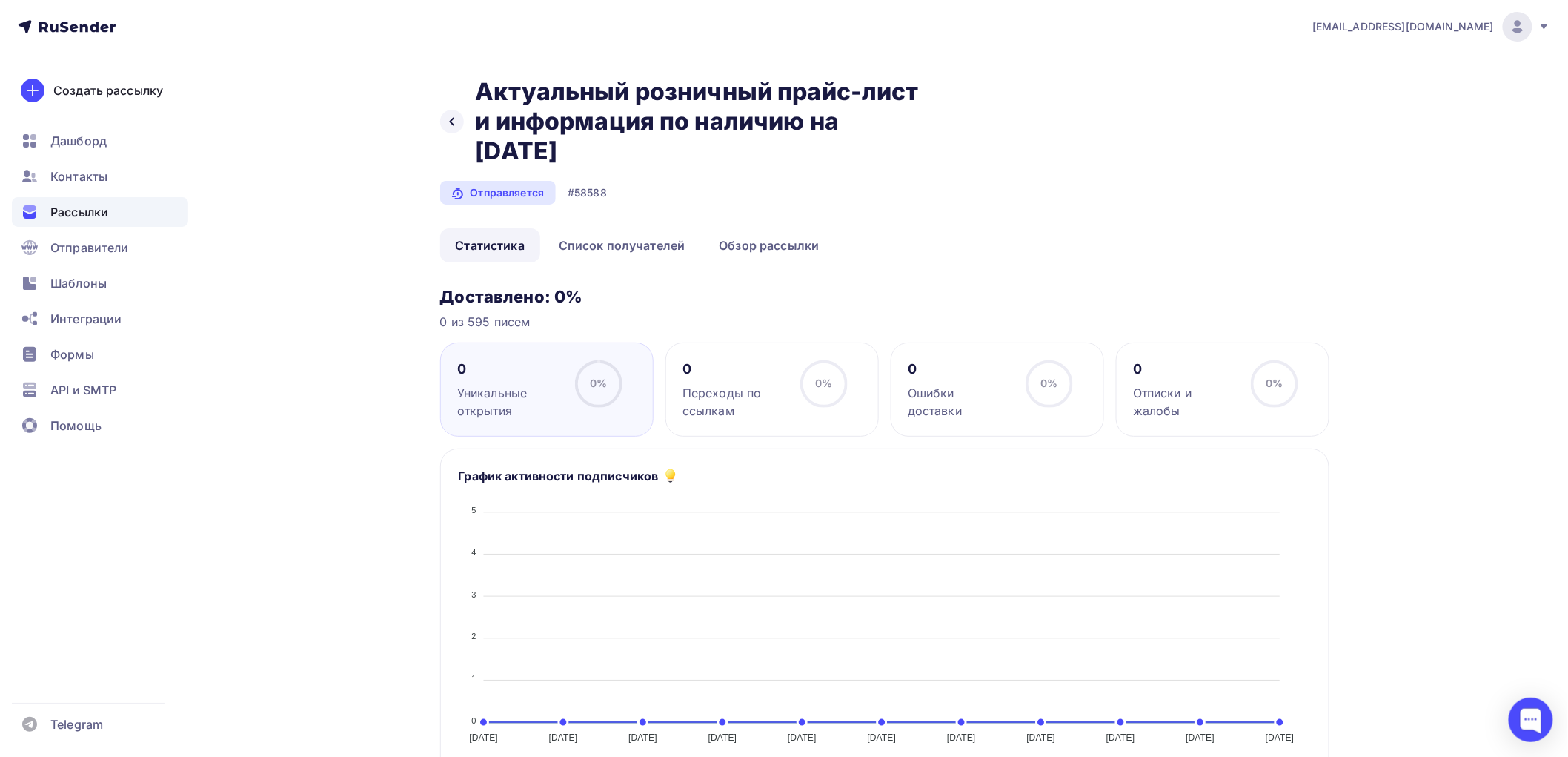
click at [77, 209] on span "Рассылки" at bounding box center [79, 212] width 58 height 18
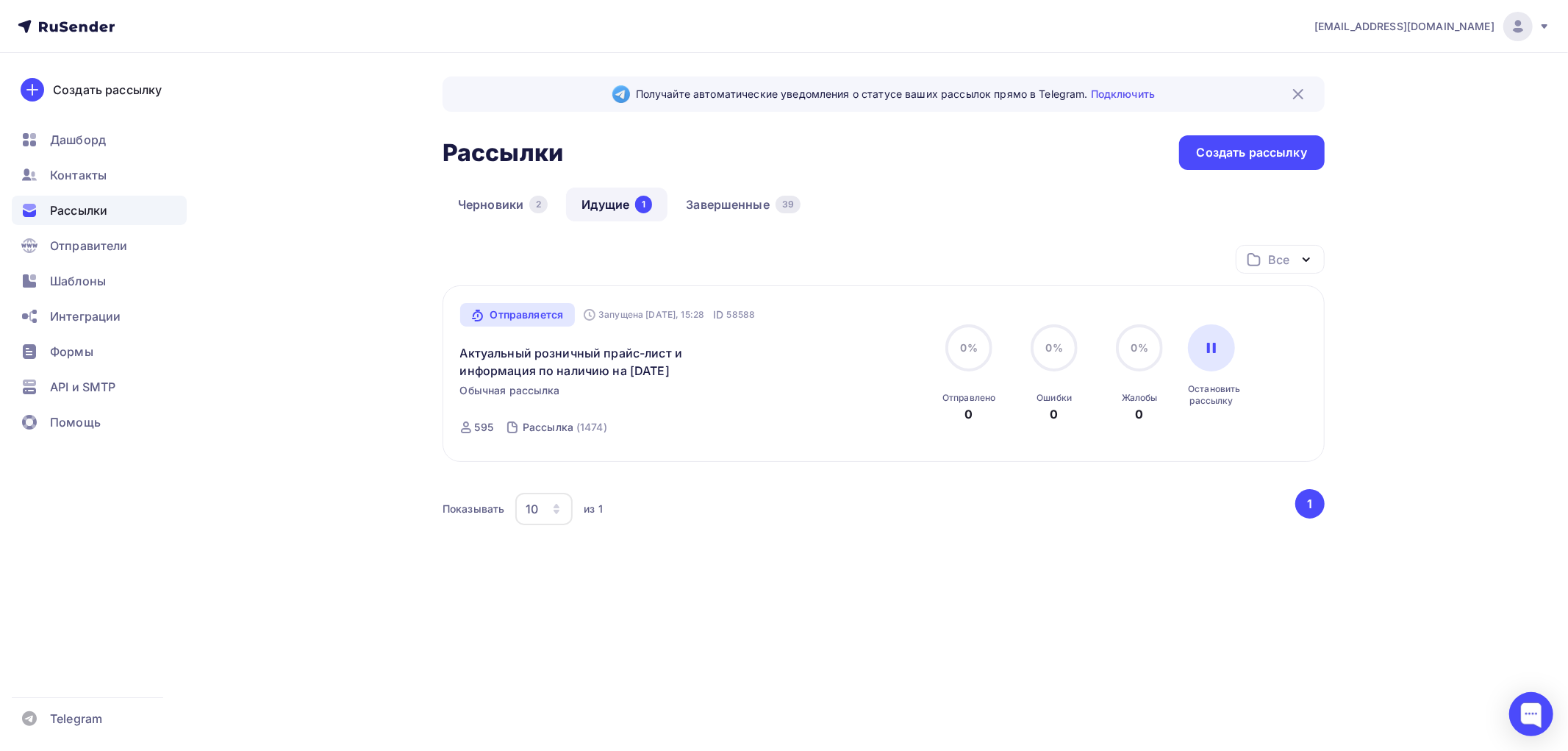
click at [85, 208] on span "Рассылки" at bounding box center [79, 210] width 57 height 18
click at [79, 132] on span "Дашборд" at bounding box center [78, 139] width 56 height 18
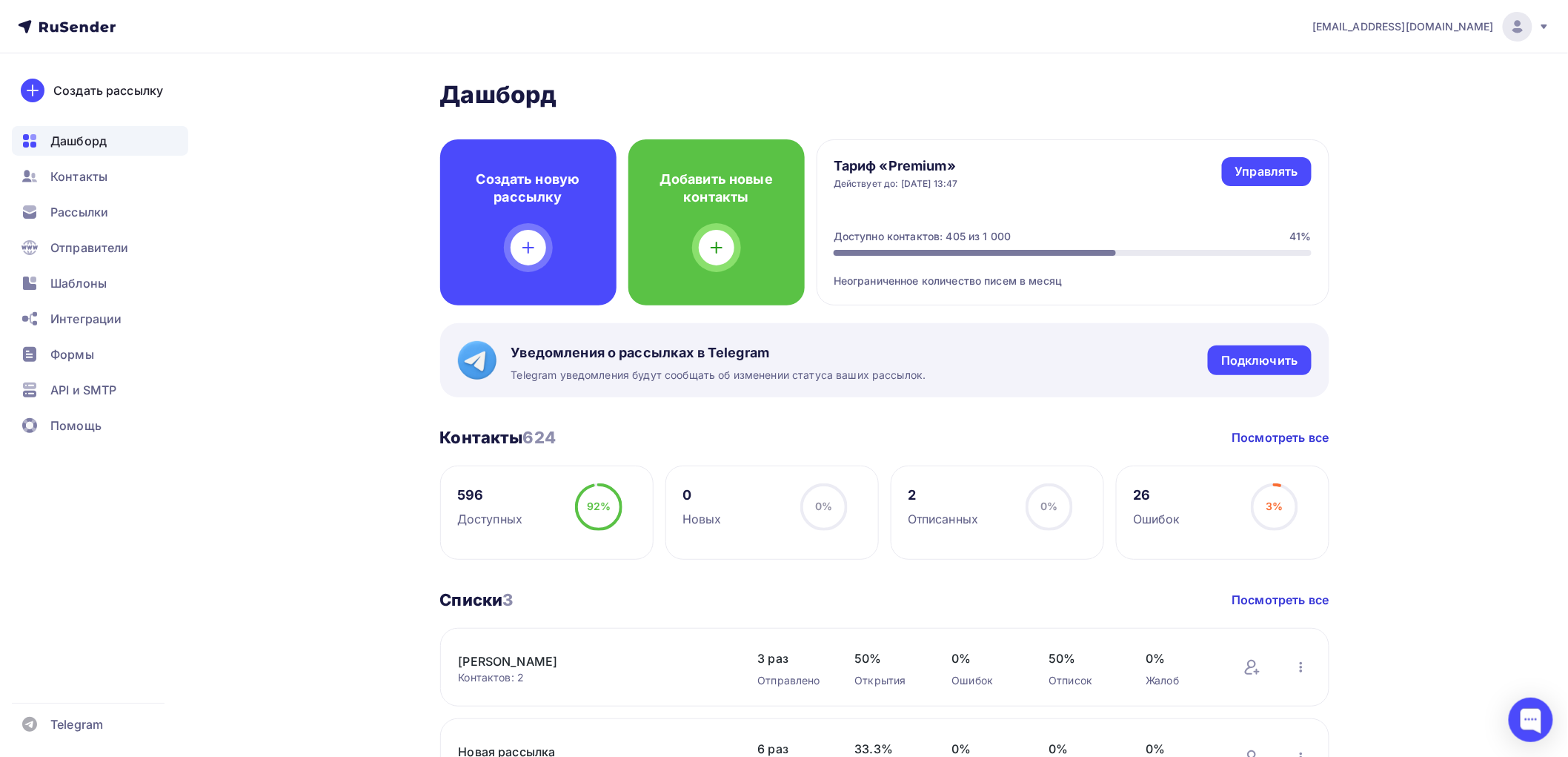
scroll to position [493, 0]
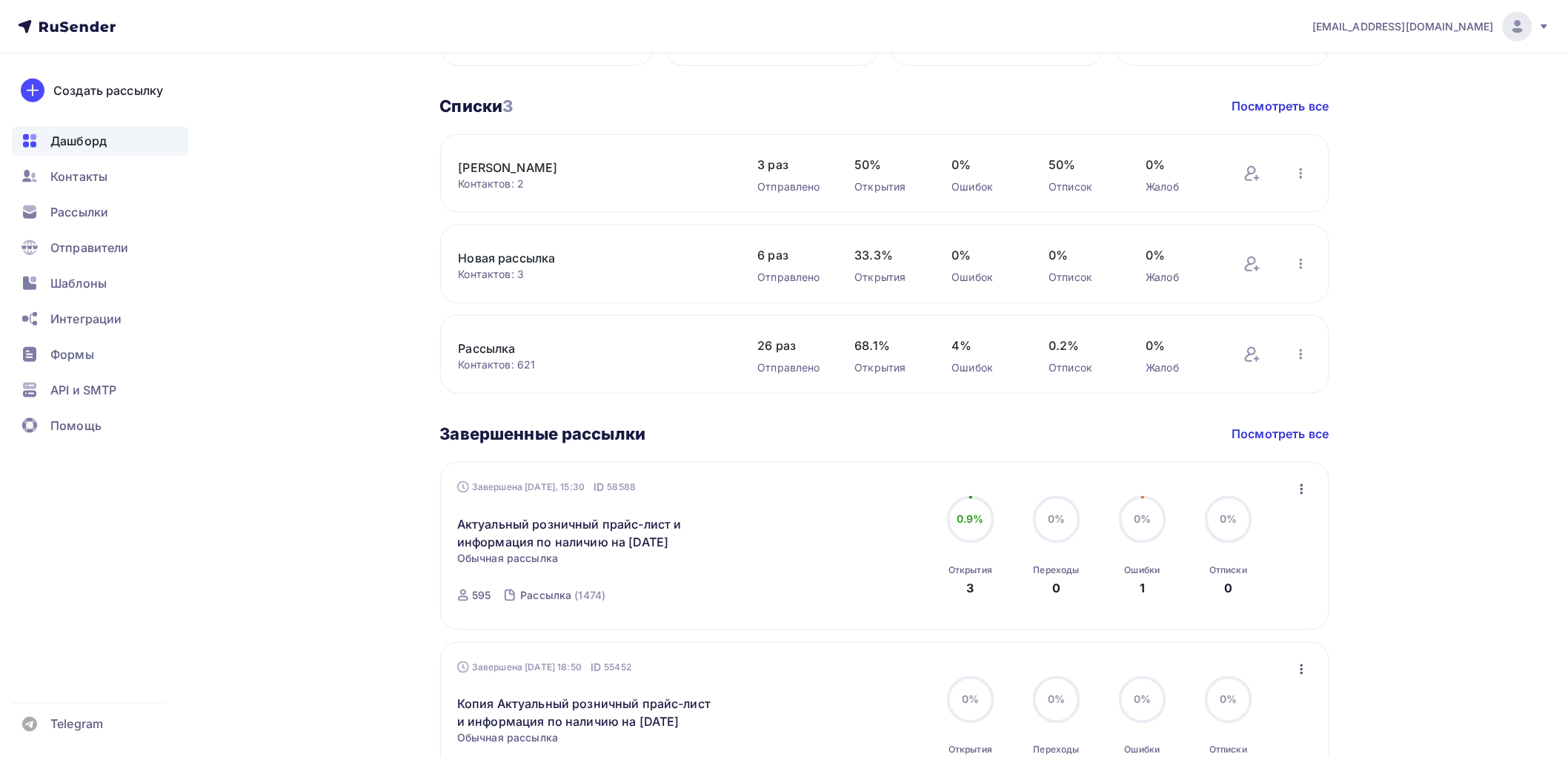
scroll to position [823, 0]
